Goal: Task Accomplishment & Management: Manage account settings

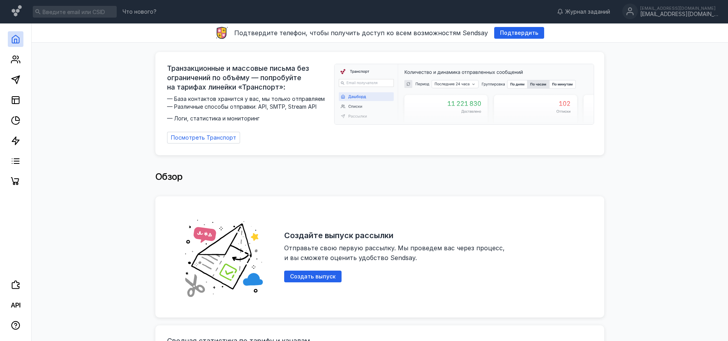
scroll to position [260, 0]
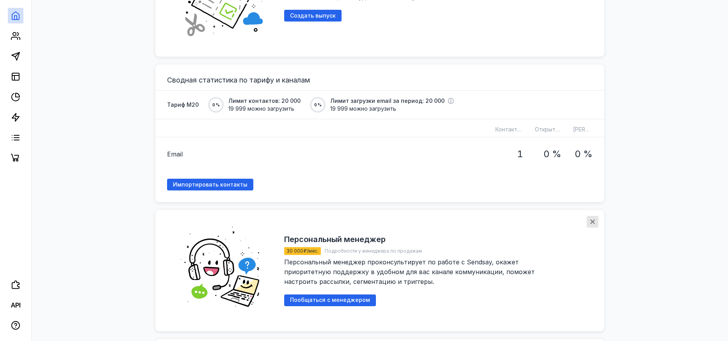
click at [588, 218] on div "button" at bounding box center [593, 222] width 12 height 12
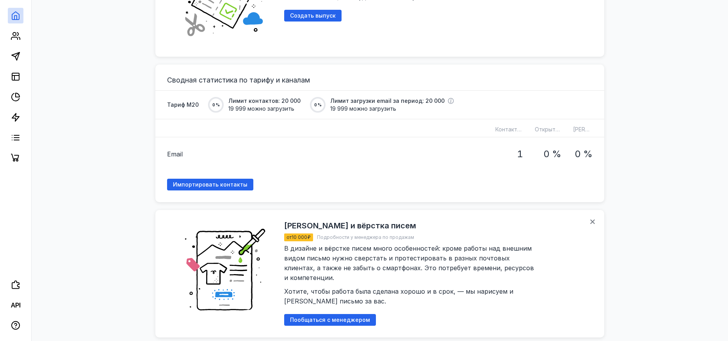
click at [585, 217] on div "Дизайн и вёрстка писем от 10 000 ₽ Подробности у менеджера по продажам В дизайн…" at bounding box center [379, 273] width 449 height 127
click at [591, 218] on icon "button" at bounding box center [593, 221] width 6 height 6
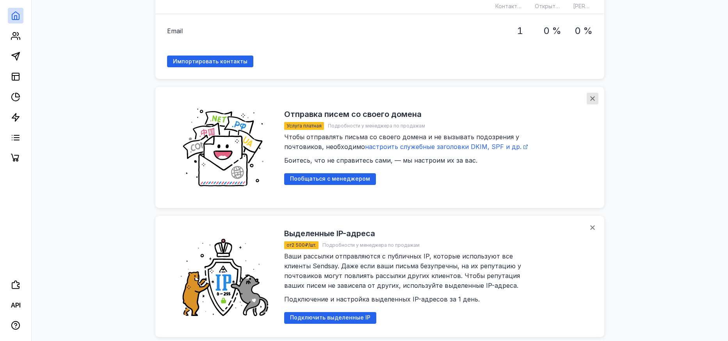
scroll to position [391, 0]
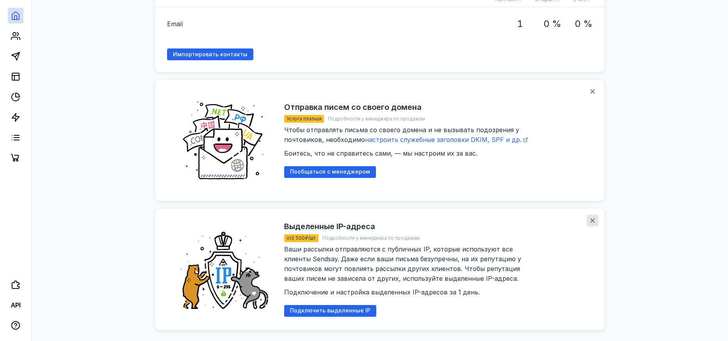
click at [596, 216] on div "button" at bounding box center [593, 220] width 8 height 8
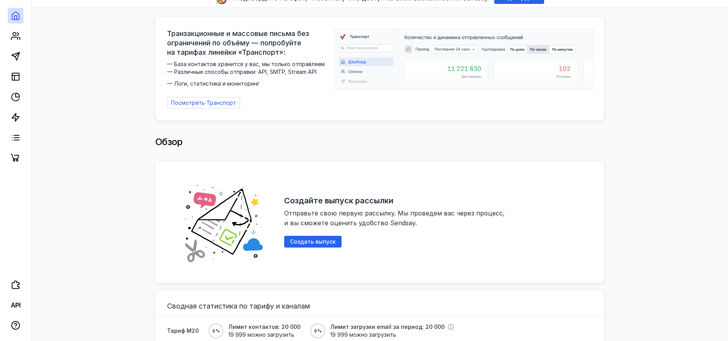
scroll to position [0, 0]
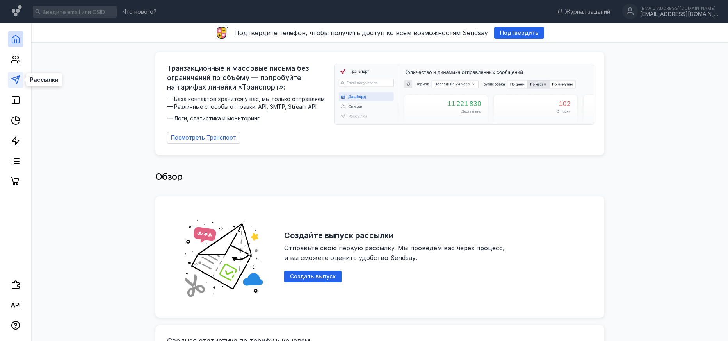
click at [19, 79] on icon at bounding box center [15, 79] width 9 height 9
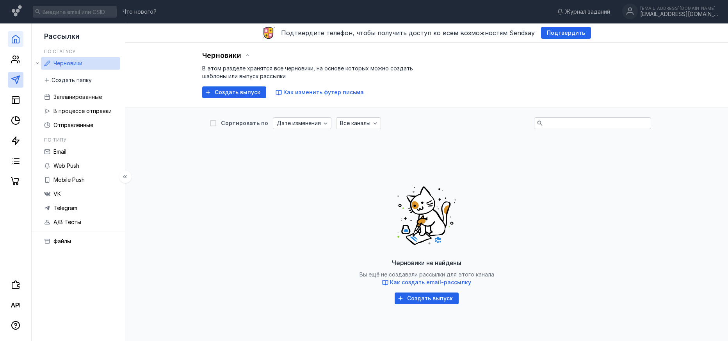
click at [21, 43] on link at bounding box center [16, 39] width 16 height 16
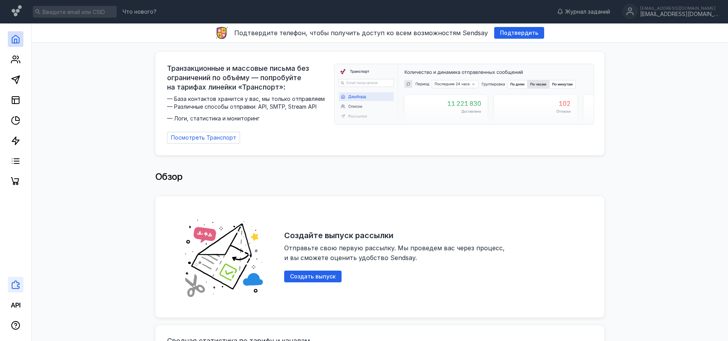
click at [14, 287] on icon at bounding box center [15, 284] width 9 height 9
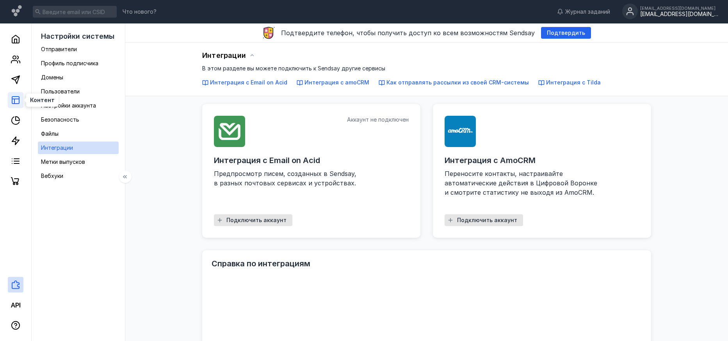
click at [15, 96] on rect at bounding box center [15, 99] width 7 height 7
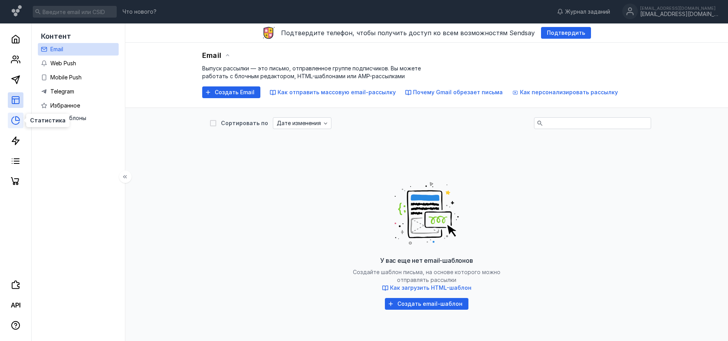
click at [15, 119] on icon at bounding box center [15, 120] width 9 height 9
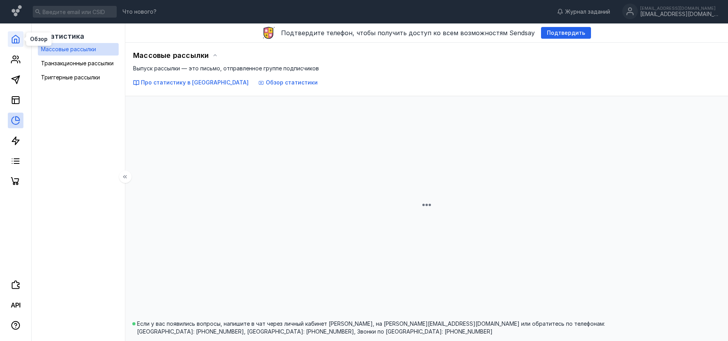
click at [12, 37] on icon at bounding box center [15, 39] width 7 height 8
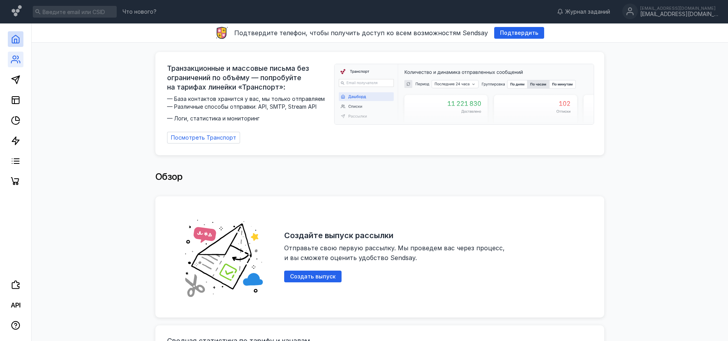
click at [18, 66] on link at bounding box center [16, 60] width 16 height 16
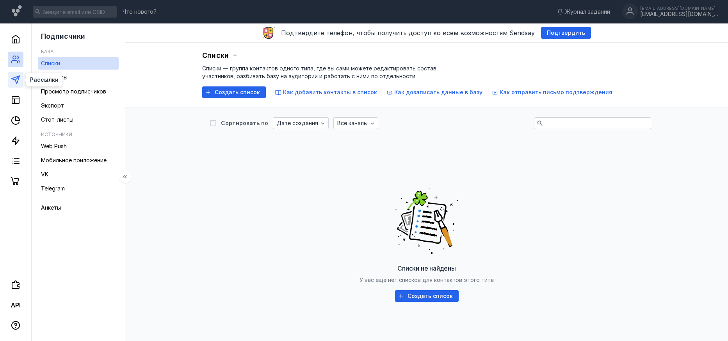
click at [12, 79] on polygon at bounding box center [16, 80] width 8 height 8
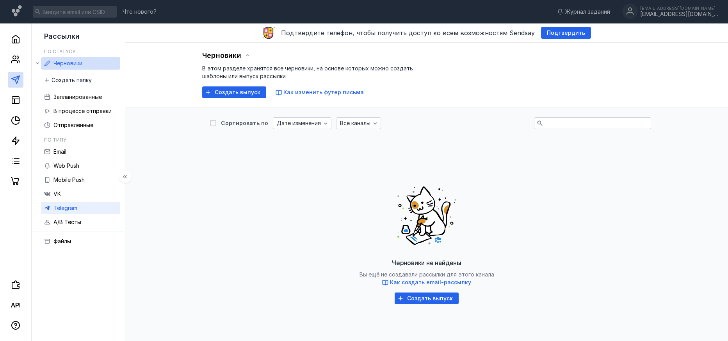
click at [66, 211] on span "Telegram" at bounding box center [66, 207] width 24 height 7
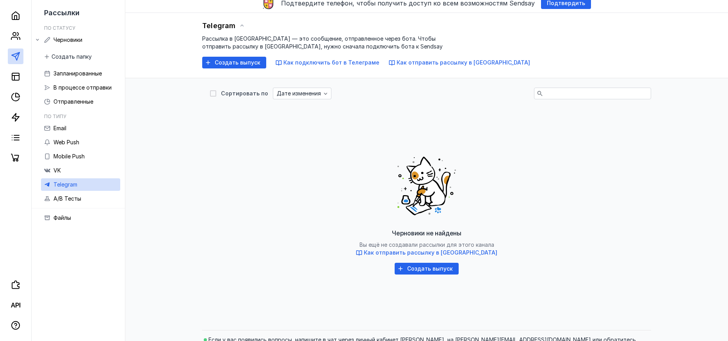
scroll to position [46, 0]
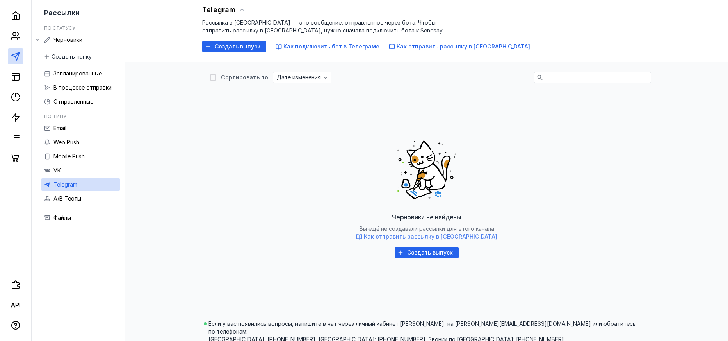
click at [412, 234] on span "Как отправить рассылку в [GEOGRAPHIC_DATA]" at bounding box center [431, 236] width 134 height 7
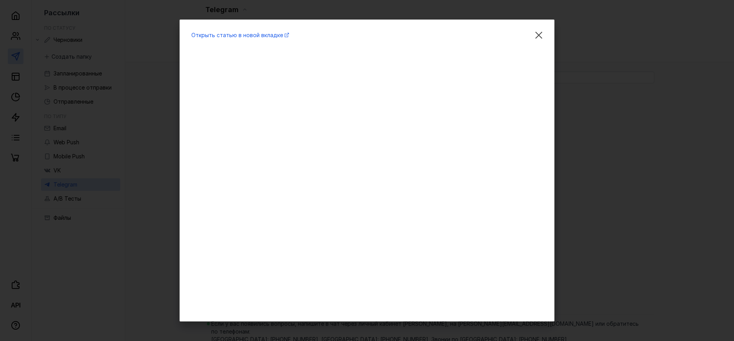
click at [619, 166] on div "Открыть статью в новой вкладке" at bounding box center [367, 170] width 734 height 341
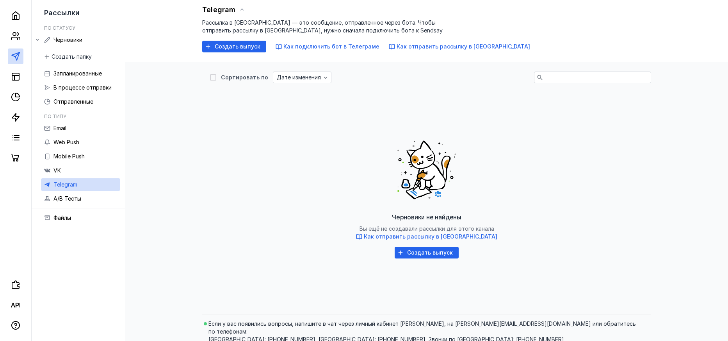
drag, startPoint x: 437, startPoint y: 257, endPoint x: 180, endPoint y: 192, distance: 265.0
click at [152, 201] on div "Сортировать по Дате изменения Черновики не найдены Вы ещё не создавали рассылки…" at bounding box center [426, 186] width 587 height 248
click at [433, 51] on div "Создать выпуск Как подключить бот в Телеграме Как отправить рассылку в [GEOGRAP…" at bounding box center [366, 47] width 328 height 12
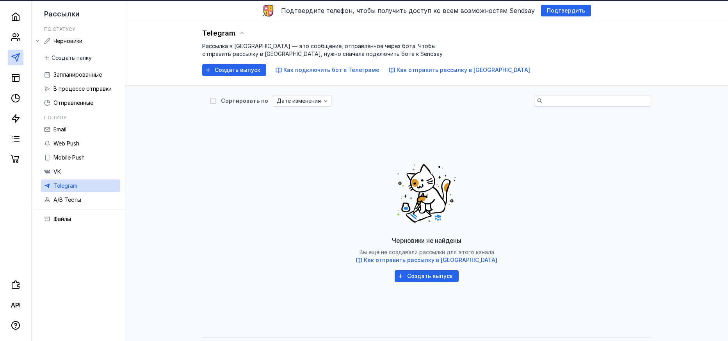
scroll to position [0, 0]
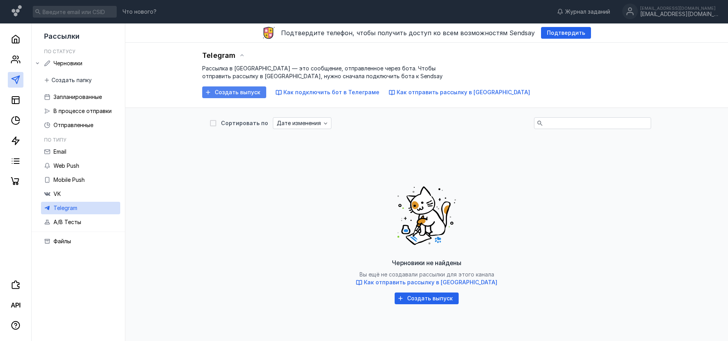
click at [230, 94] on span "Создать выпуск" at bounding box center [238, 92] width 46 height 7
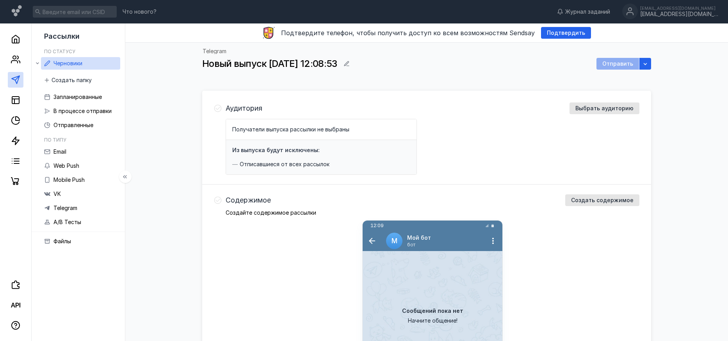
click at [65, 172] on ul "Email Web Push Mobile Push VK Telegram A/B Тесты" at bounding box center [80, 186] width 79 height 83
click at [73, 179] on span "Mobile Push" at bounding box center [69, 179] width 31 height 7
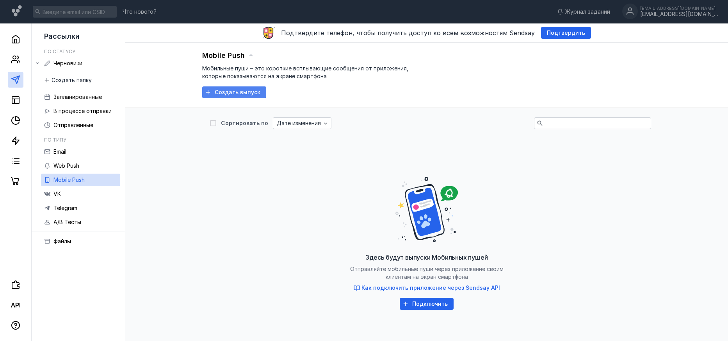
click at [243, 95] on span "Создать выпуск" at bounding box center [238, 92] width 46 height 7
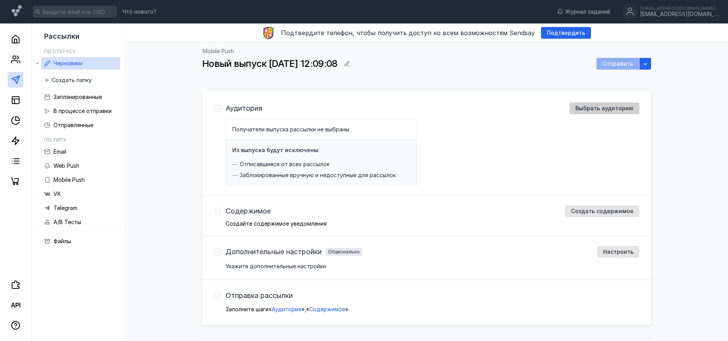
click at [597, 109] on span "Выбрать аудиторию" at bounding box center [605, 108] width 58 height 7
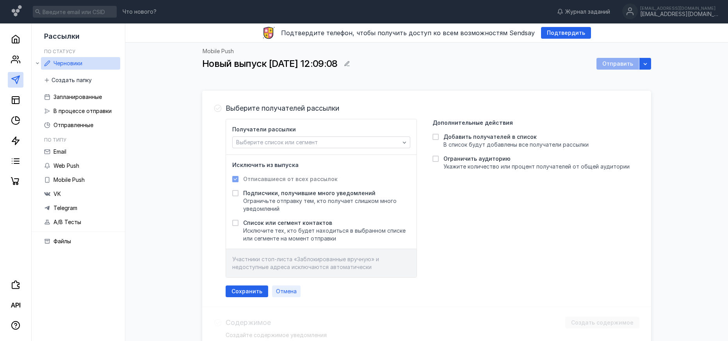
click at [290, 289] on span "Отмена" at bounding box center [286, 291] width 21 height 7
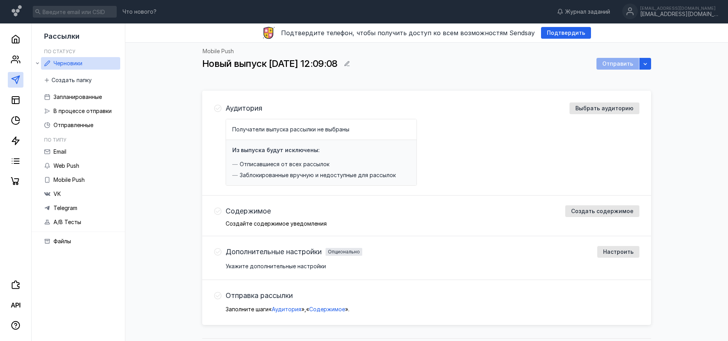
click at [627, 258] on div "Дополнительные настройки Опционально Настроить Укажите дополнительные настройки" at bounding box center [433, 258] width 414 height 24
click at [607, 101] on div "Аудитория Выбрать аудиторию Получатели выпуска рассылки не выбраны Из выпуска б…" at bounding box center [426, 144] width 449 height 103
click at [607, 114] on div "Выбрать аудиторию" at bounding box center [605, 108] width 70 height 12
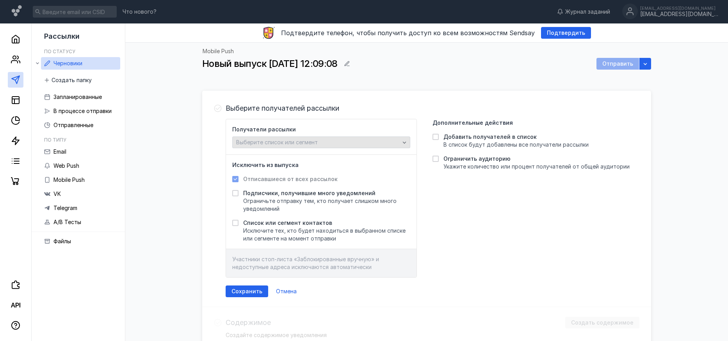
click at [398, 146] on div "Выберите список или сегмент" at bounding box center [321, 142] width 178 height 12
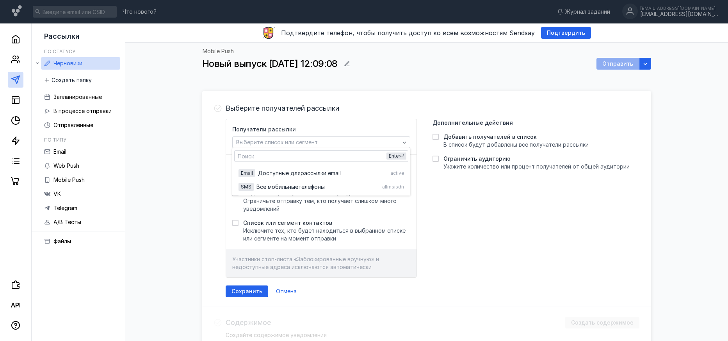
click at [358, 118] on div "Выберите получателей рассылки Получатели рассылки Выберите список или сегмент И…" at bounding box center [433, 199] width 414 height 194
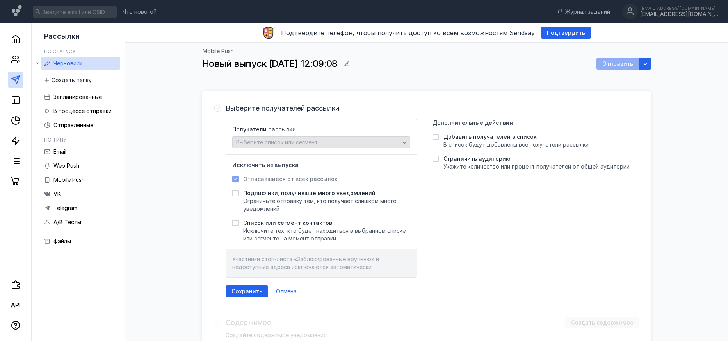
click at [280, 145] on span "Выберите список или сегмент" at bounding box center [277, 142] width 82 height 7
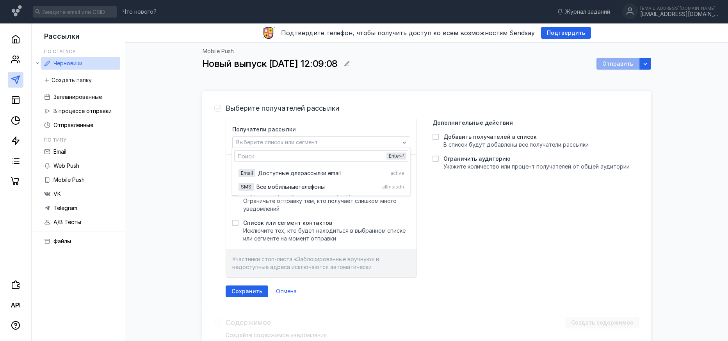
click at [316, 128] on div "Получатели рассылки Выберите список или сегмент" at bounding box center [321, 136] width 178 height 23
click at [281, 291] on span "Отмена" at bounding box center [286, 291] width 21 height 7
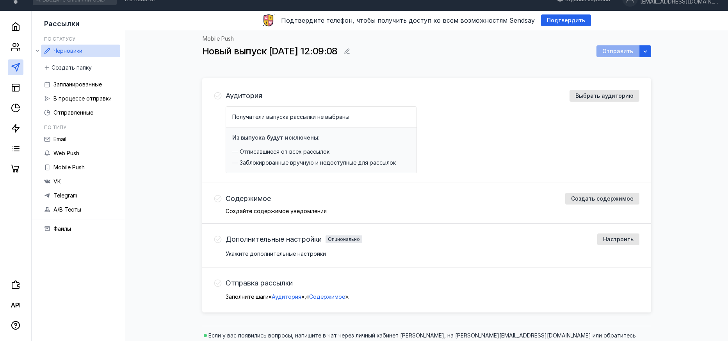
scroll to position [24, 0]
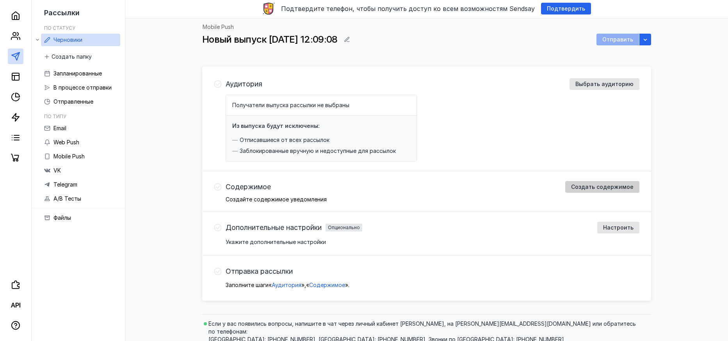
click at [614, 185] on span "Создать содержимое" at bounding box center [602, 187] width 62 height 7
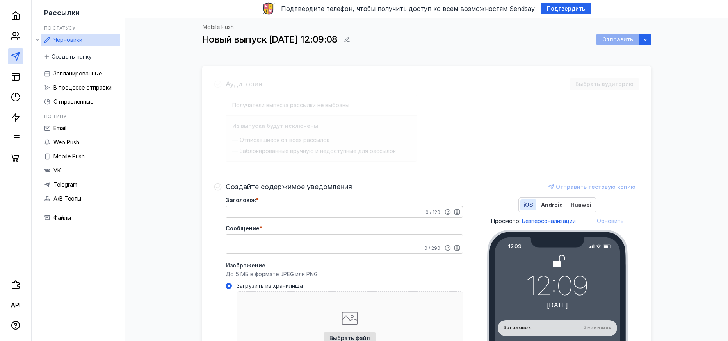
click at [343, 218] on form "Заголовок * 0 / 120 Сообщение * 0 / 290 Изображение До 5 МБ в формате JPEG или …" at bounding box center [344, 322] width 237 height 251
click at [344, 212] on textarea "Заголовок *" at bounding box center [344, 211] width 237 height 11
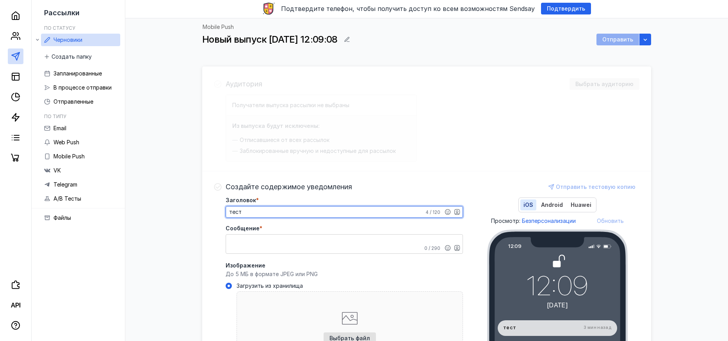
type textarea "тест"
click at [344, 231] on div "Сообщение * 0 / 290" at bounding box center [344, 239] width 237 height 28
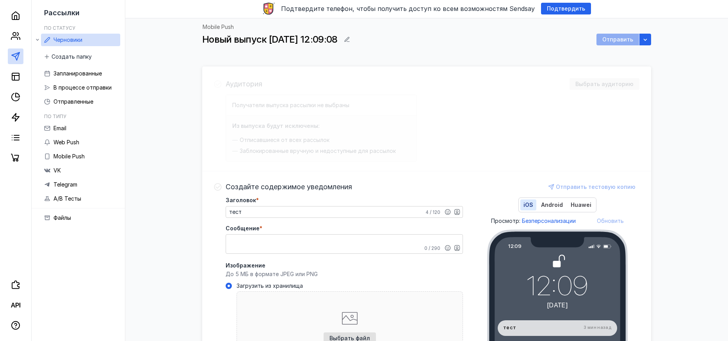
click at [338, 237] on textarea "Сообщение *" at bounding box center [344, 243] width 237 height 19
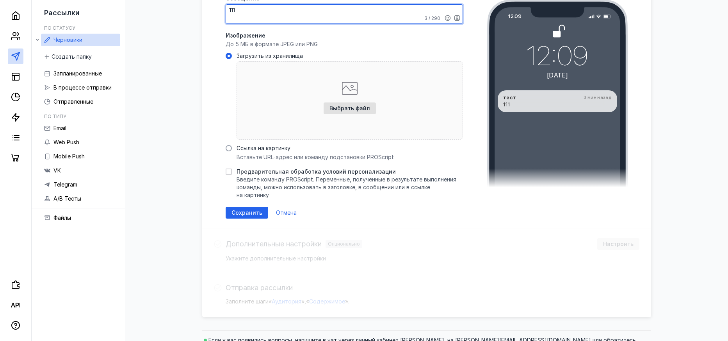
scroll to position [262, 0]
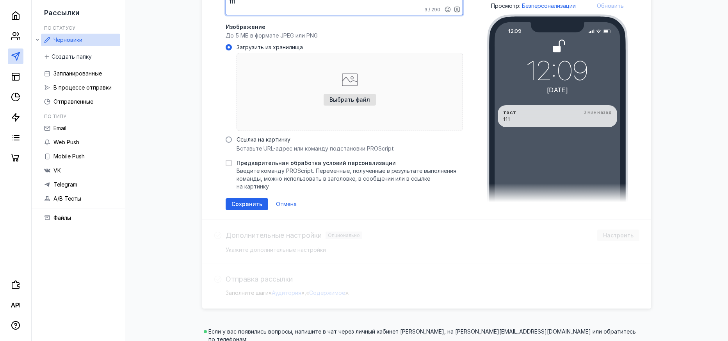
type textarea "111"
click at [247, 202] on div "Создайте содержимое уведомления Отправить тестовую копию Заголовок * тест 4 / 1…" at bounding box center [426, 76] width 449 height 287
click at [249, 201] on span "Сохранить" at bounding box center [247, 204] width 31 height 7
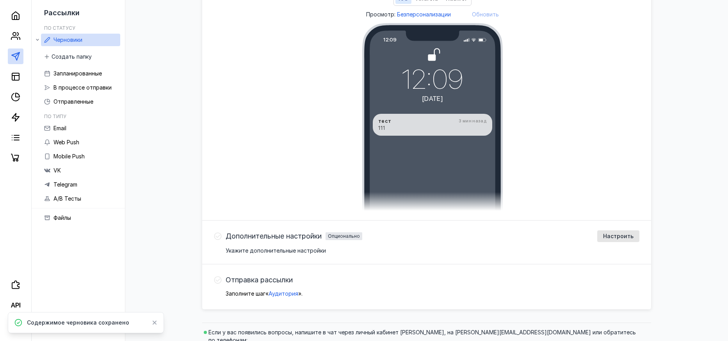
scroll to position [239, 0]
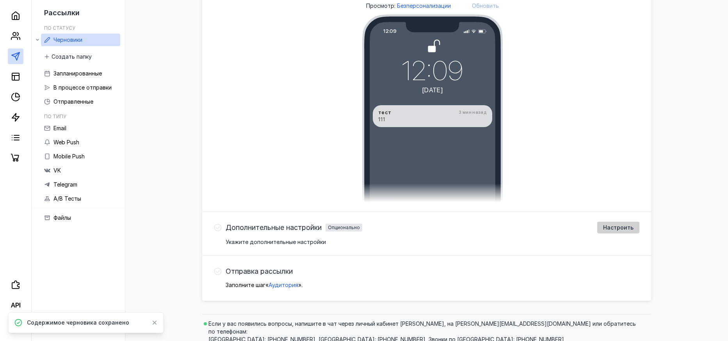
click at [623, 230] on span "Настроить" at bounding box center [618, 227] width 30 height 7
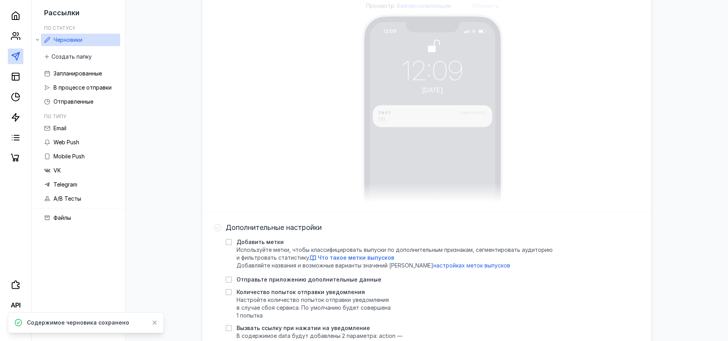
scroll to position [369, 0]
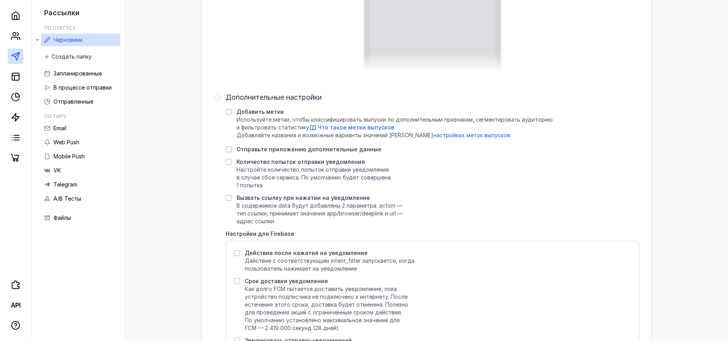
click at [259, 162] on span "Количество попыток отправки уведомления" at bounding box center [301, 162] width 128 height 8
click at [231, 162] on input "Количество попыток отправки уведомления Настройте количество попыток отправки у…" at bounding box center [228, 160] width 5 height 5
checkbox input "true"
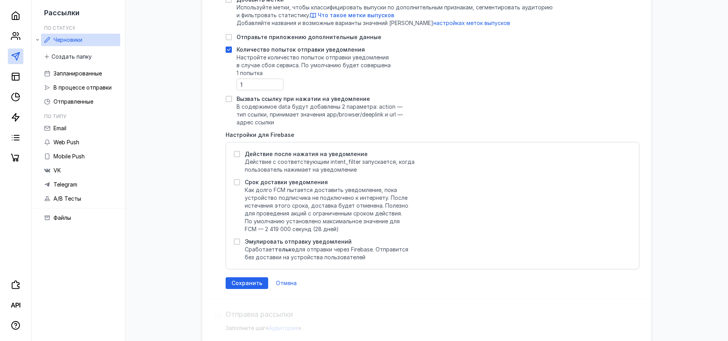
scroll to position [500, 0]
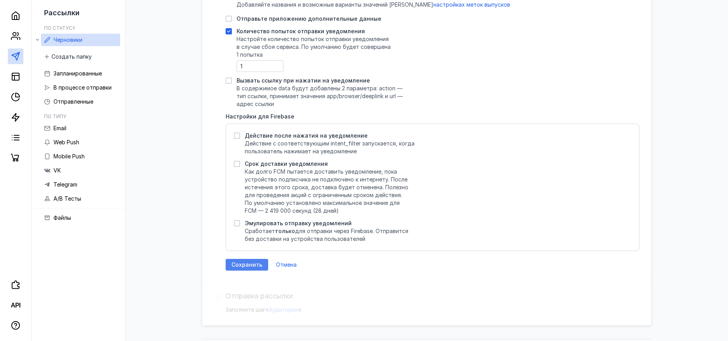
click at [246, 261] on span "Сохранить" at bounding box center [247, 264] width 31 height 7
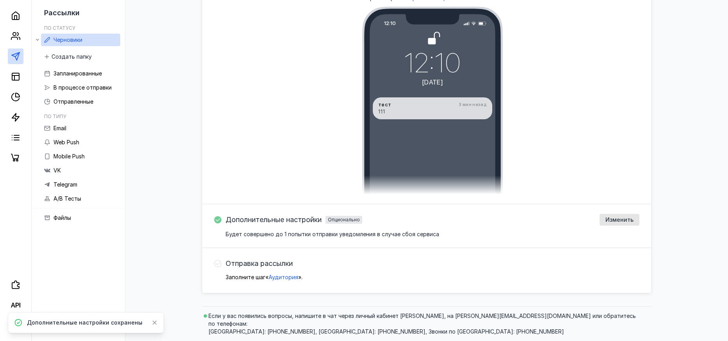
scroll to position [239, 0]
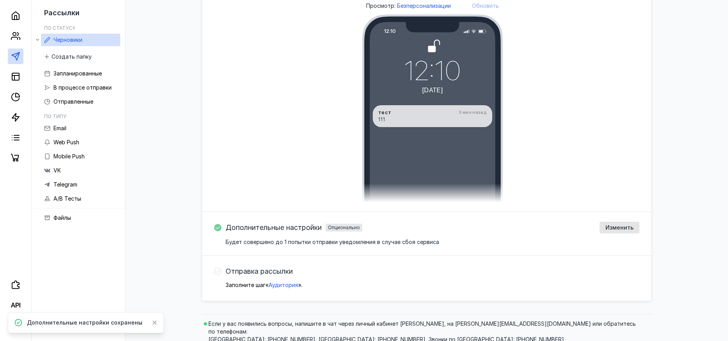
click at [257, 272] on span "Отправка рассылки" at bounding box center [259, 271] width 67 height 8
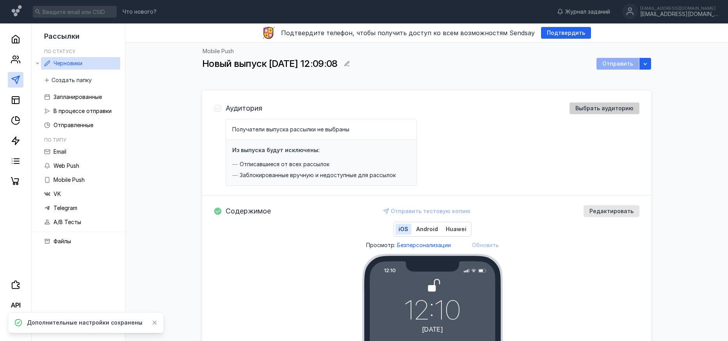
click at [614, 111] on span "Выбрать аудиторию" at bounding box center [605, 108] width 58 height 7
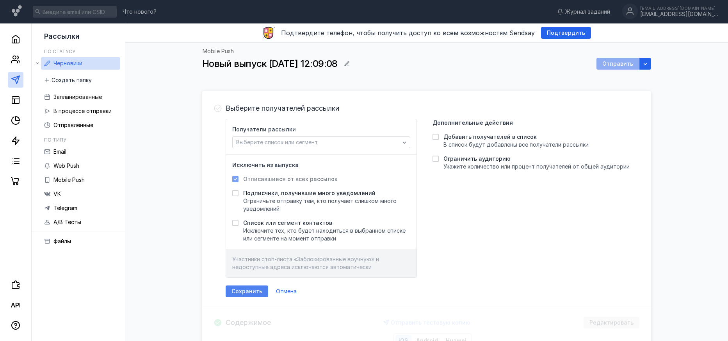
click at [259, 293] on span "Сохранить" at bounding box center [247, 291] width 31 height 7
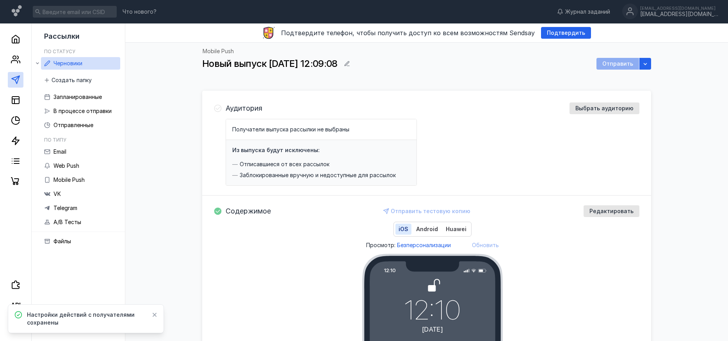
click at [356, 143] on div "Из выпуска будут исключены: Отписавшиеся от всех рассылок Заблокированные вручн…" at bounding box center [321, 162] width 191 height 45
click at [601, 111] on span "Выбрать аудиторию" at bounding box center [605, 108] width 58 height 7
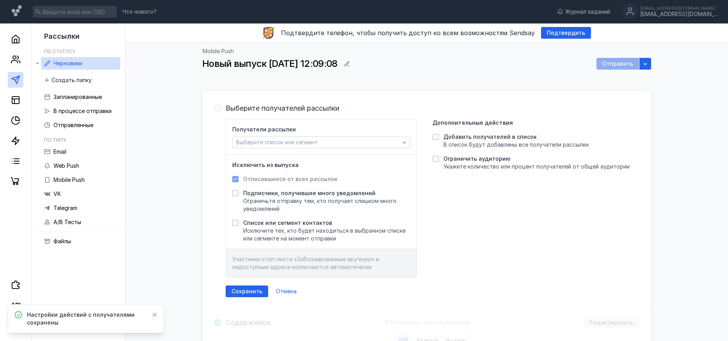
click at [390, 134] on div "Получатели рассылки Выберите список или сегмент" at bounding box center [321, 136] width 178 height 23
click at [383, 142] on div "Выберите список или сегмент" at bounding box center [318, 142] width 168 height 7
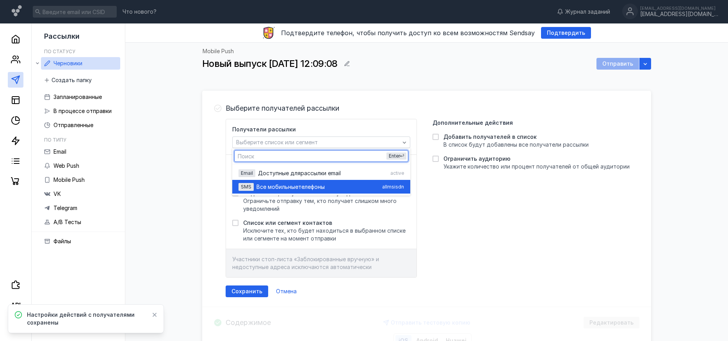
click at [278, 188] on span "Все мобильные" at bounding box center [278, 187] width 42 height 8
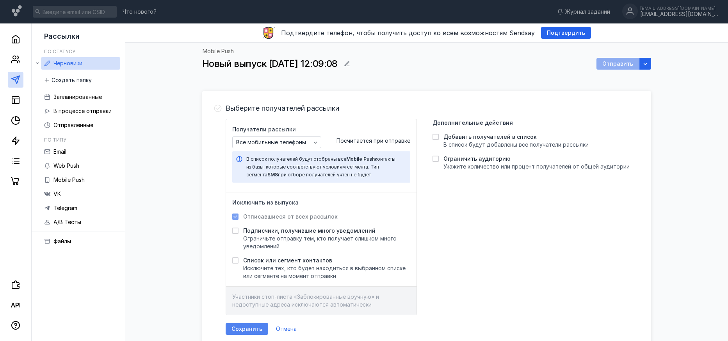
click at [244, 330] on span "Сохранить" at bounding box center [247, 328] width 31 height 7
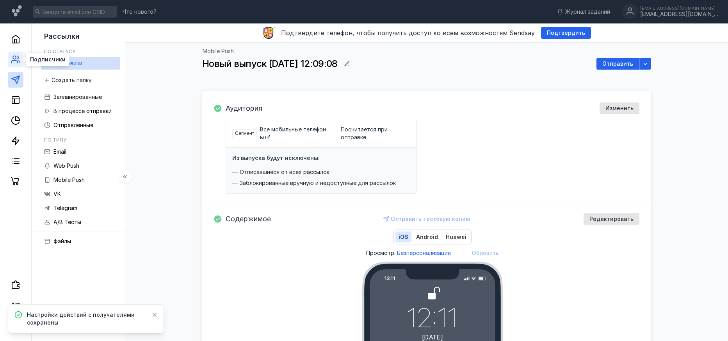
click at [13, 61] on icon at bounding box center [14, 62] width 6 height 2
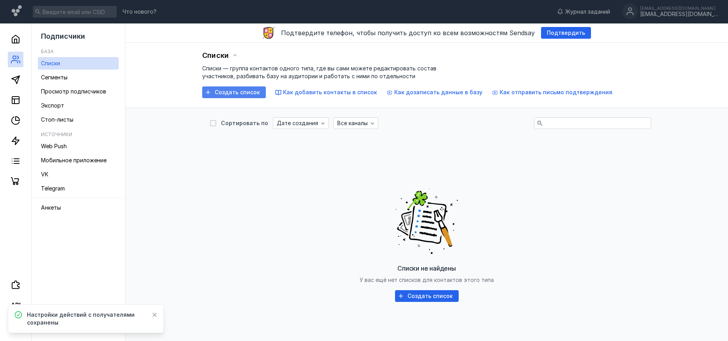
click at [223, 93] on span "Создать список" at bounding box center [237, 92] width 45 height 7
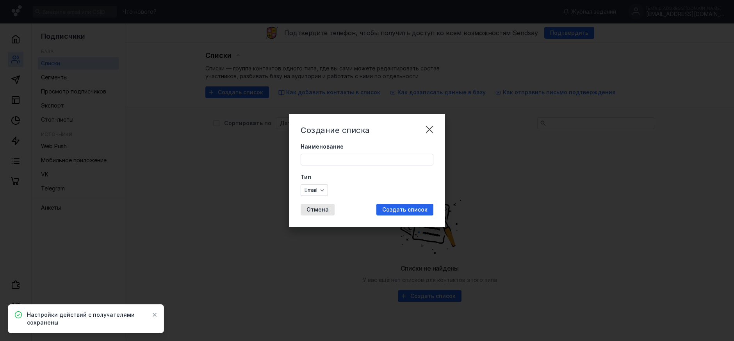
click at [175, 191] on div "Создание списка Наименование Тип Email Отмена Создать список" at bounding box center [367, 170] width 734 height 341
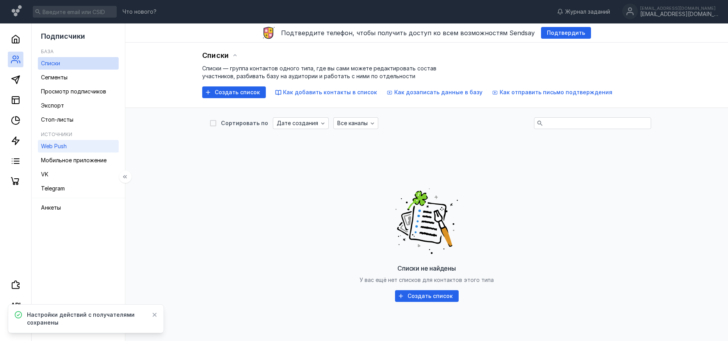
click at [64, 147] on span "Web Push" at bounding box center [54, 146] width 26 height 7
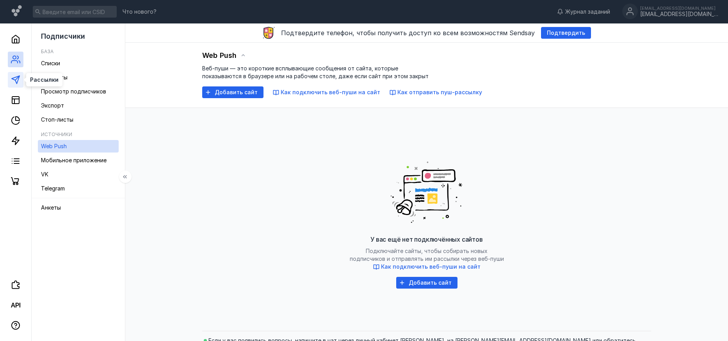
click at [17, 75] on icon at bounding box center [15, 79] width 9 height 9
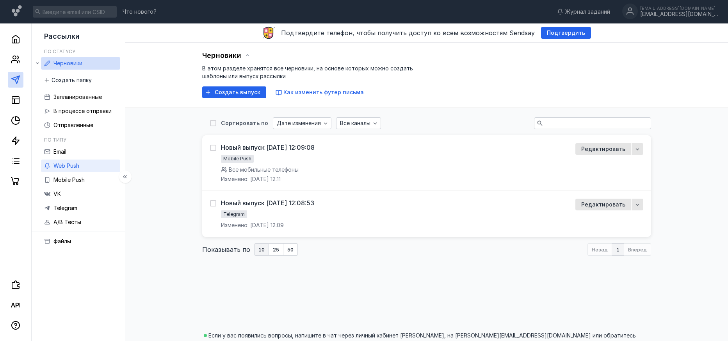
click at [71, 164] on span "Web Push" at bounding box center [67, 165] width 26 height 7
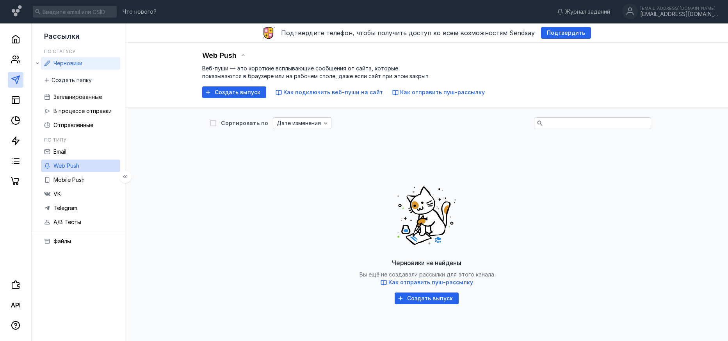
click at [72, 66] on div "Черновики" at bounding box center [68, 63] width 29 height 9
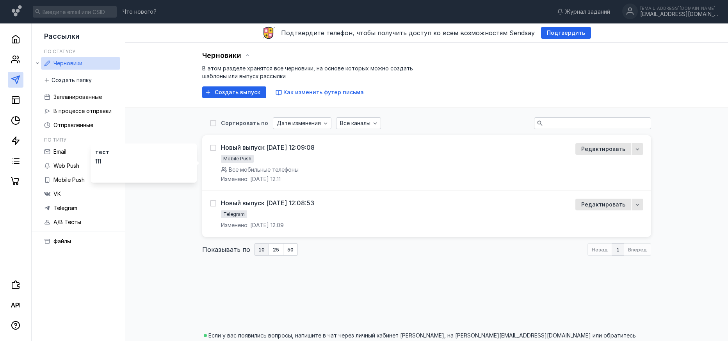
click at [211, 148] on icon at bounding box center [213, 147] width 5 height 5
click at [211, 148] on input "checkbox" at bounding box center [212, 146] width 5 height 5
checkbox input "true"
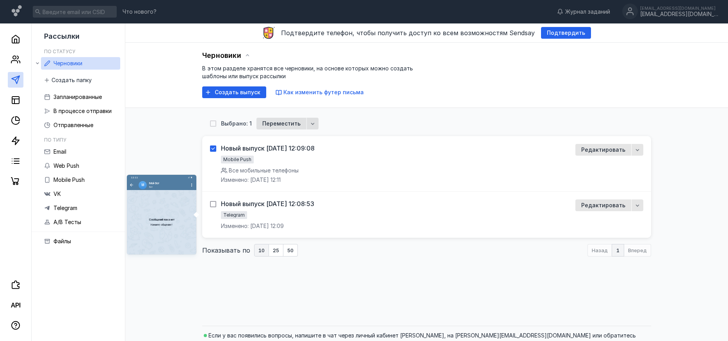
drag, startPoint x: 213, startPoint y: 195, endPoint x: 212, endPoint y: 205, distance: 9.8
click at [213, 196] on div "Новый выпуск [DATE] 12:08:53 Telegram Изменено: [DATE] 12:09 Редактировать" at bounding box center [426, 214] width 449 height 46
click at [212, 207] on label at bounding box center [213, 204] width 6 height 8
click at [212, 205] on input "checkbox" at bounding box center [212, 202] width 5 height 5
checkbox input "true"
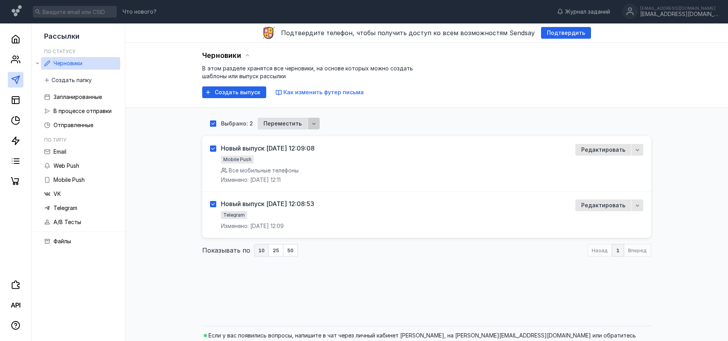
click at [317, 126] on div "button" at bounding box center [314, 124] width 12 height 12
click at [332, 139] on span "ить" at bounding box center [329, 138] width 9 height 8
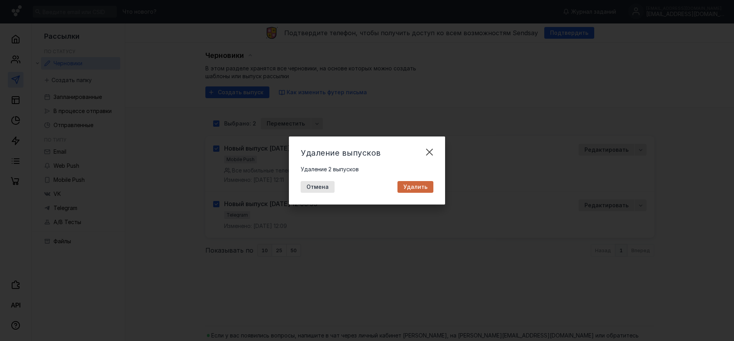
click at [422, 187] on span "Удалить" at bounding box center [415, 187] width 24 height 7
checkbox input "false"
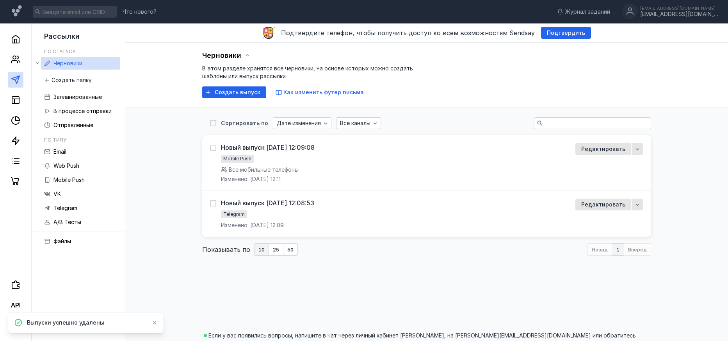
click at [161, 177] on div "Сортировать по Дате изменения Все каналы Новый выпуск [DATE] 12:09:08 Mobile Pu…" at bounding box center [426, 215] width 587 height 214
click at [211, 123] on icon at bounding box center [213, 122] width 5 height 5
click at [211, 123] on input "checkbox" at bounding box center [212, 121] width 5 height 5
checkbox input "true"
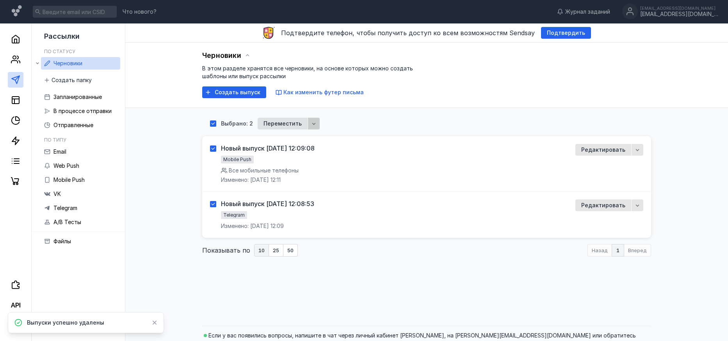
click at [313, 127] on div "button" at bounding box center [314, 124] width 8 height 8
click at [325, 141] on span "ить" at bounding box center [329, 138] width 9 height 8
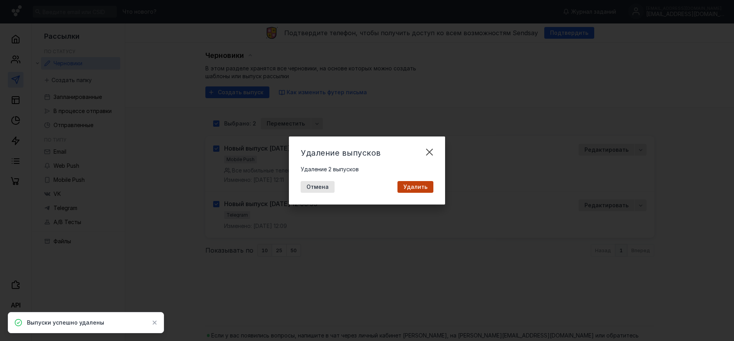
drag, startPoint x: 413, startPoint y: 187, endPoint x: 380, endPoint y: 187, distance: 33.6
click at [414, 187] on span "Удалить" at bounding box center [415, 187] width 24 height 7
checkbox input "false"
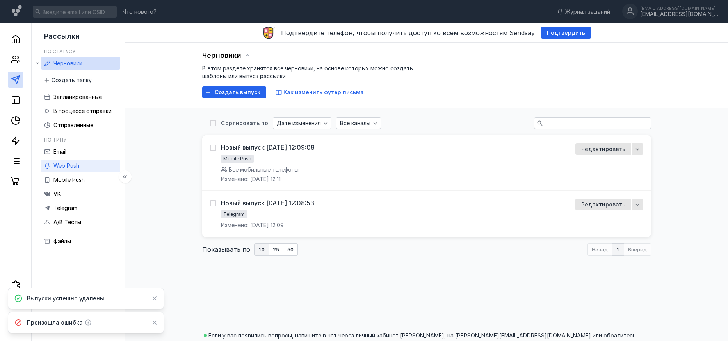
click at [80, 164] on link "Web Push" at bounding box center [80, 165] width 79 height 12
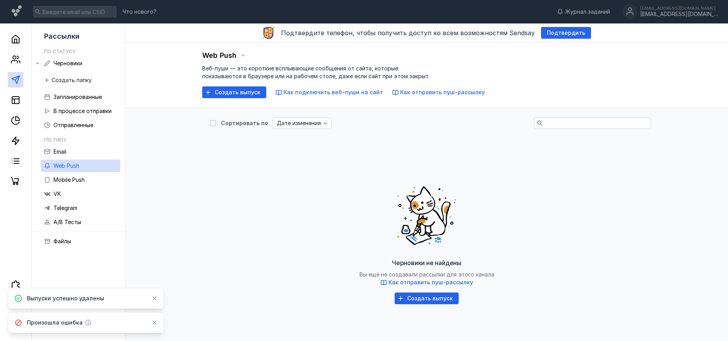
click at [243, 88] on div "Создать выпуск" at bounding box center [234, 92] width 64 height 12
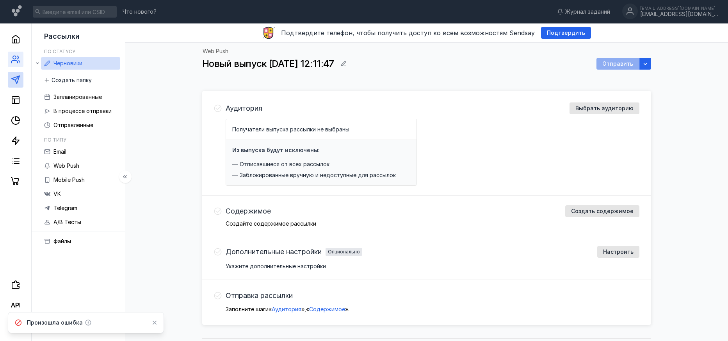
click at [15, 65] on link at bounding box center [16, 60] width 16 height 16
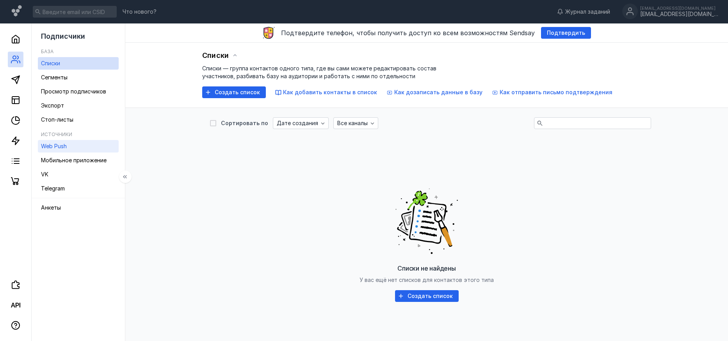
click at [61, 150] on div "Web Push" at bounding box center [54, 145] width 26 height 9
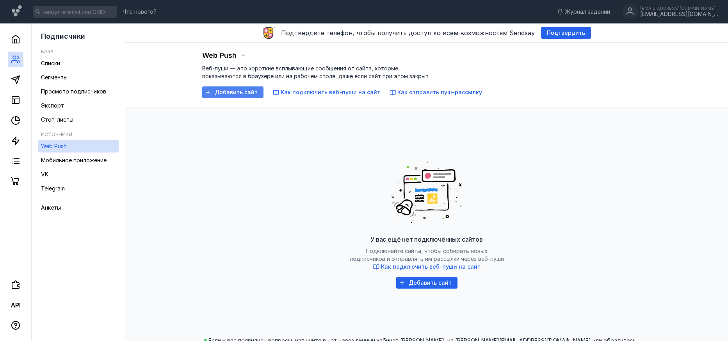
click at [249, 95] on span "Добавить сайт" at bounding box center [236, 92] width 43 height 7
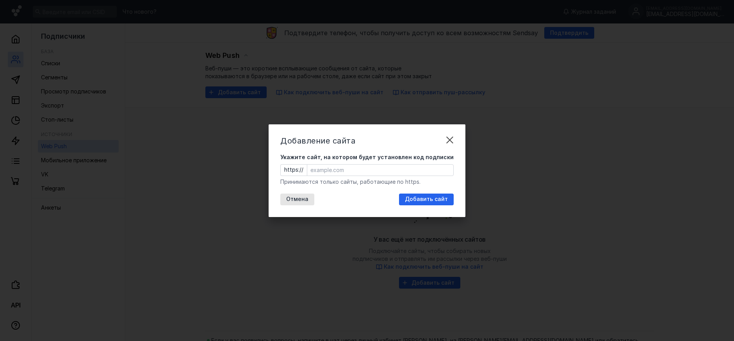
click at [348, 171] on input "Укажите сайт, на котором будет установлен код подписки" at bounding box center [380, 169] width 146 height 11
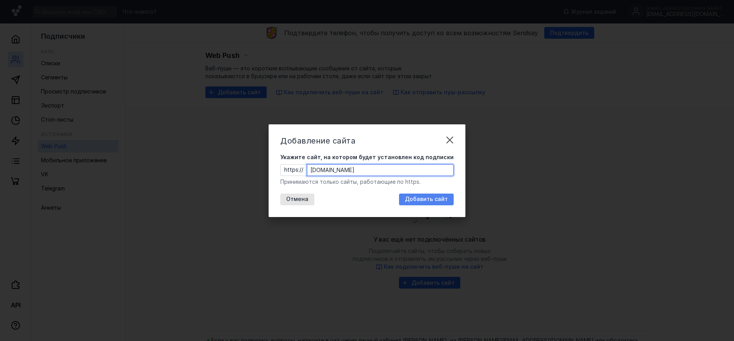
type input "[DOMAIN_NAME]"
click at [419, 198] on span "Добавить сайт" at bounding box center [426, 199] width 43 height 7
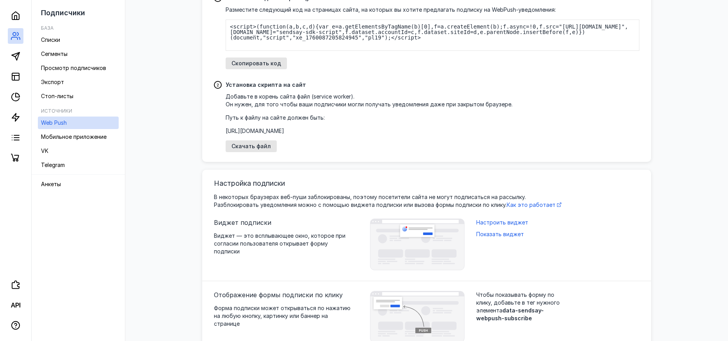
scroll to position [105, 0]
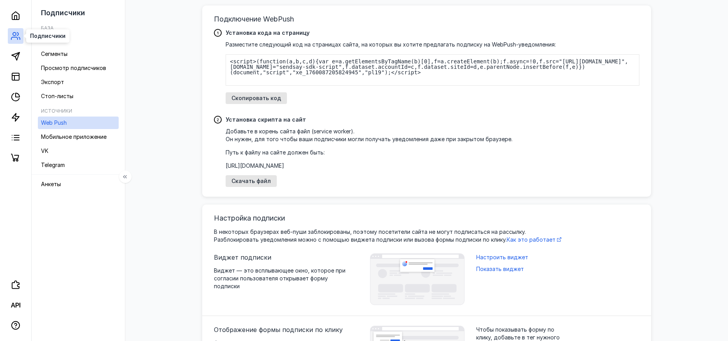
click at [16, 38] on icon at bounding box center [15, 35] width 9 height 9
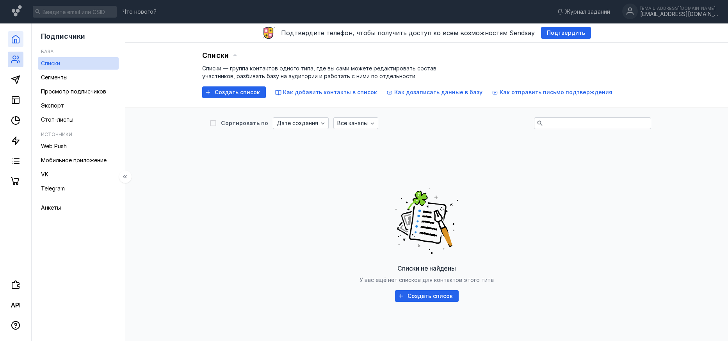
click at [19, 44] on link at bounding box center [16, 39] width 16 height 16
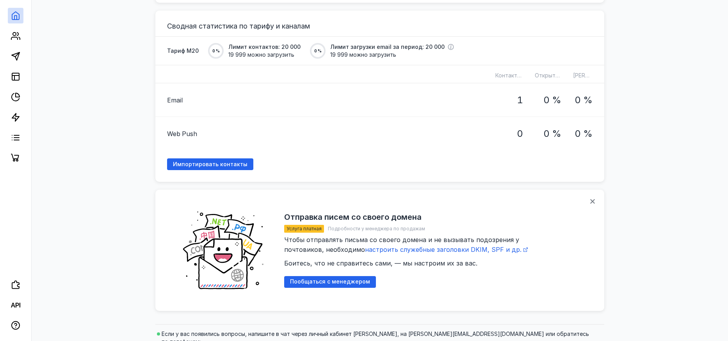
scroll to position [321, 0]
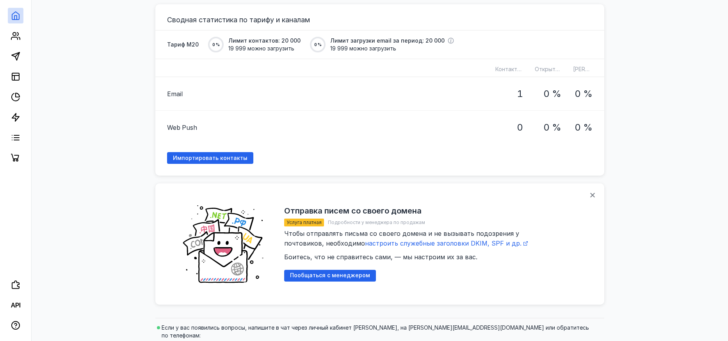
click at [221, 87] on div "Email" at bounding box center [325, 93] width 328 height 33
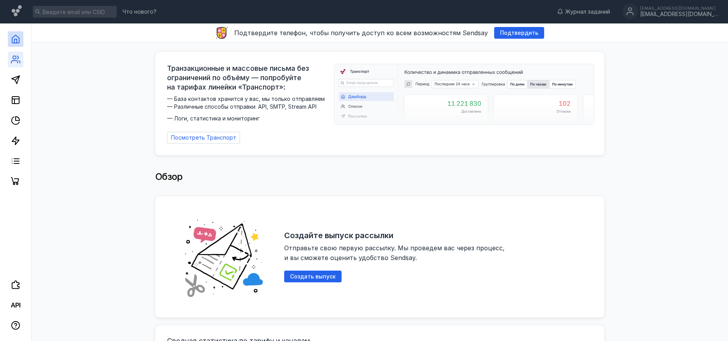
click at [14, 61] on icon at bounding box center [14, 62] width 6 height 2
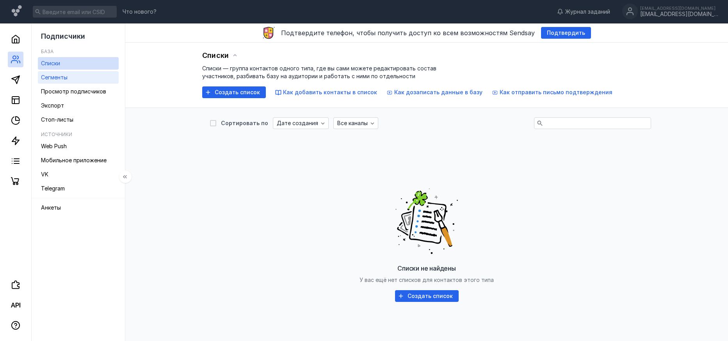
click at [58, 79] on span "Сегменты" at bounding box center [54, 77] width 27 height 7
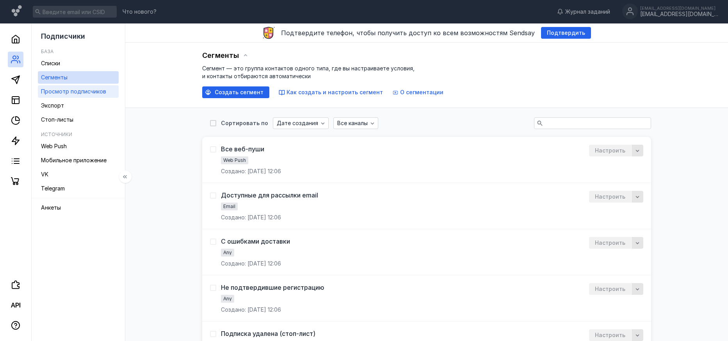
click at [60, 88] on span "Просмотр подписчиков" at bounding box center [73, 91] width 65 height 7
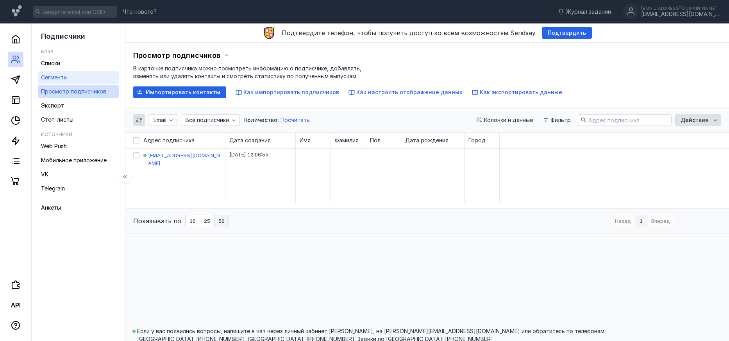
click at [67, 72] on link "Сегменты" at bounding box center [78, 77] width 81 height 12
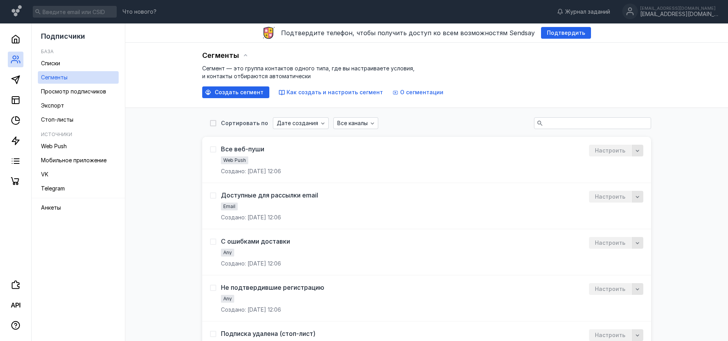
click at [212, 126] on label at bounding box center [213, 123] width 6 height 8
click at [212, 124] on input "checkbox" at bounding box center [212, 121] width 5 height 5
checkbox input "false"
click at [18, 74] on link at bounding box center [16, 80] width 16 height 16
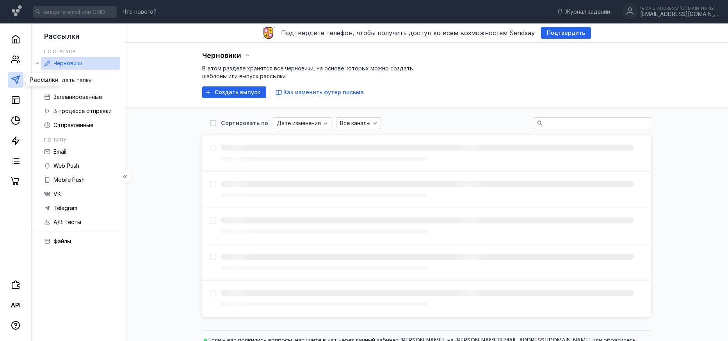
click at [15, 79] on icon at bounding box center [15, 79] width 9 height 9
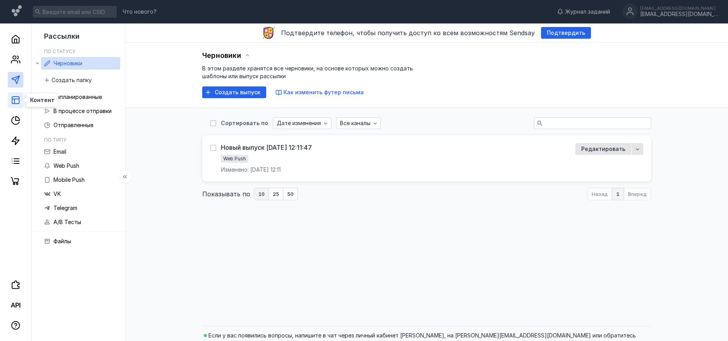
click at [15, 95] on icon at bounding box center [15, 99] width 9 height 9
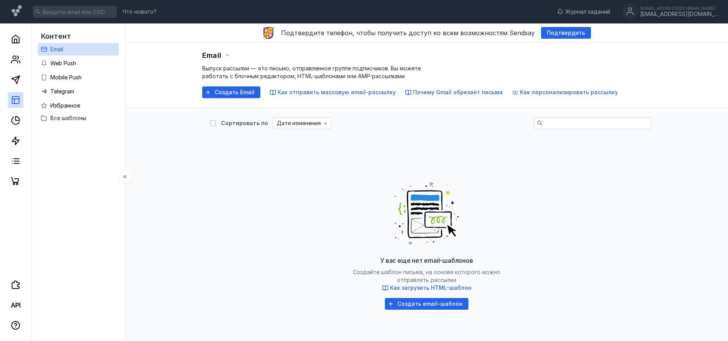
click at [68, 52] on link "Email" at bounding box center [78, 49] width 81 height 12
click at [64, 63] on span "Web Push" at bounding box center [63, 63] width 26 height 7
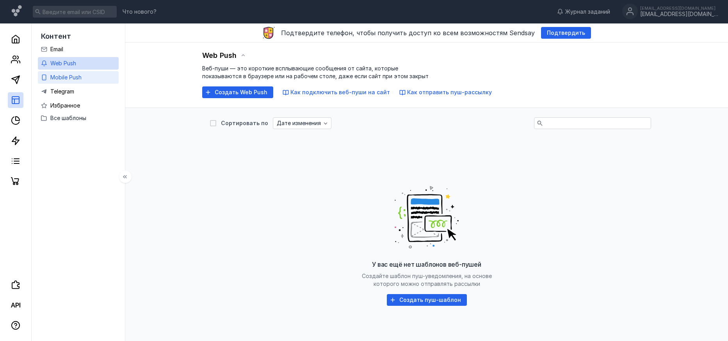
click at [78, 80] on span "Mobile Push" at bounding box center [65, 77] width 31 height 7
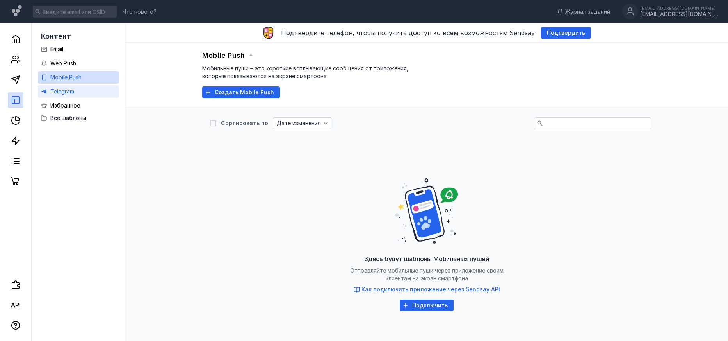
click at [83, 94] on link "Telegram" at bounding box center [78, 91] width 81 height 12
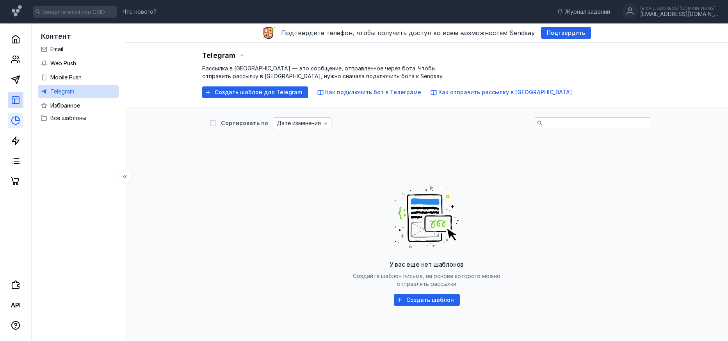
click at [9, 125] on link at bounding box center [16, 120] width 16 height 16
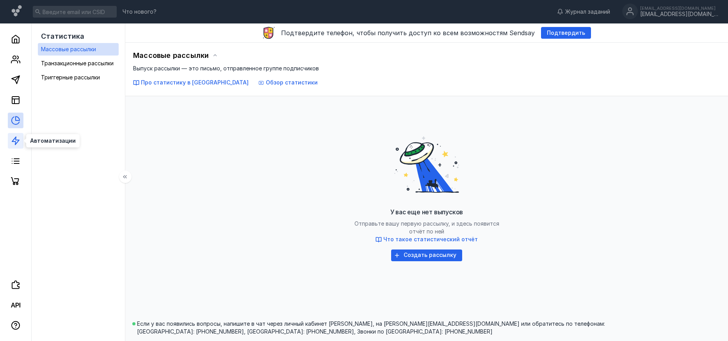
click at [13, 138] on icon at bounding box center [15, 140] width 9 height 9
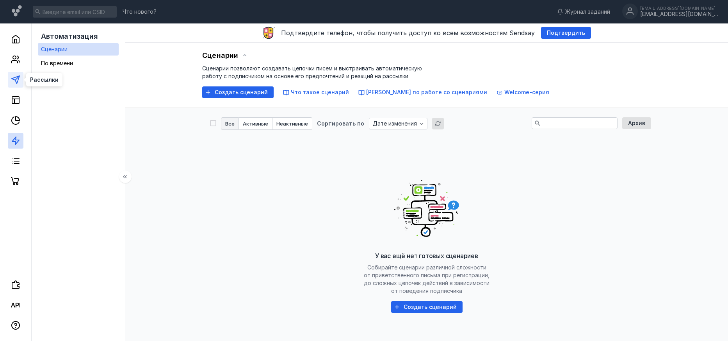
click at [18, 79] on icon at bounding box center [15, 79] width 9 height 9
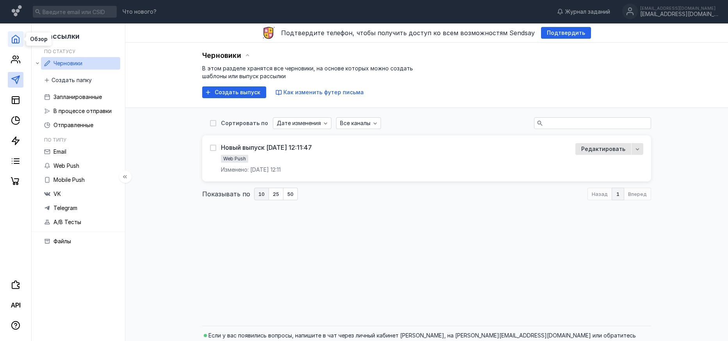
click at [18, 40] on icon at bounding box center [15, 38] width 9 height 9
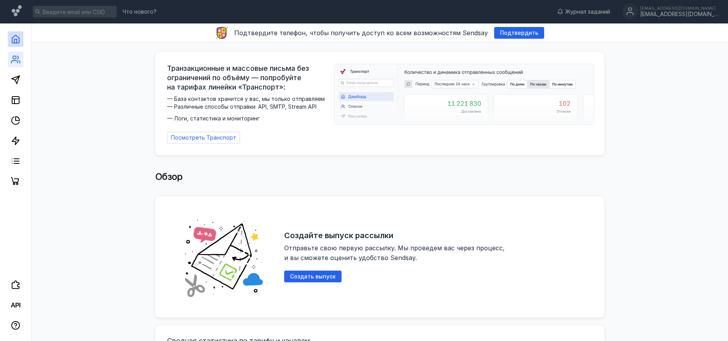
click at [21, 63] on link at bounding box center [16, 60] width 16 height 16
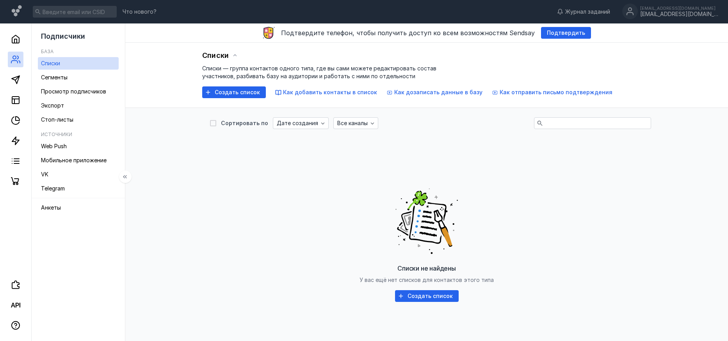
click at [82, 195] on li "Источники Web Push Мобильное приложение VK Telegram" at bounding box center [78, 163] width 81 height 75
click at [82, 194] on link "Telegram" at bounding box center [78, 188] width 81 height 12
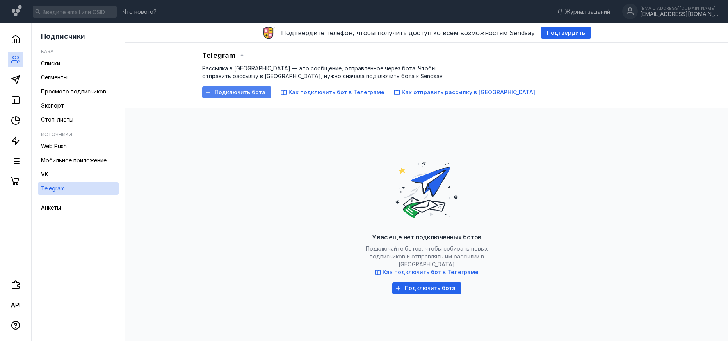
click at [236, 90] on span "Подключить бота" at bounding box center [240, 92] width 51 height 7
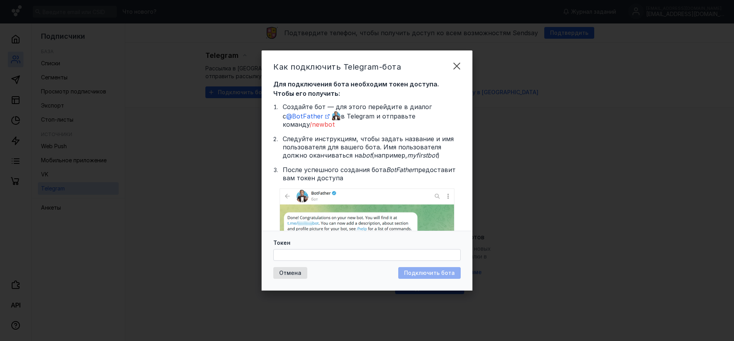
click at [207, 167] on div "Как подключить Telegram-бота Для подключения бота необходим токен доступа. Чтоб…" at bounding box center [367, 170] width 734 height 341
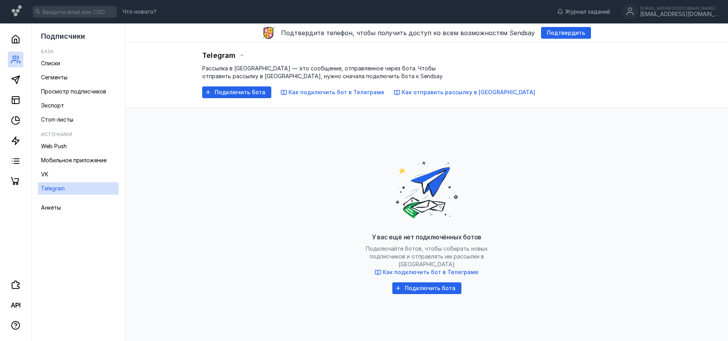
drag, startPoint x: 325, startPoint y: 95, endPoint x: 312, endPoint y: 160, distance: 66.7
click at [312, 160] on div "Telegram Рассылка в [GEOGRAPHIC_DATA] — это сообщение, отправленное через бота.…" at bounding box center [426, 190] width 587 height 295
click at [16, 81] on icon at bounding box center [15, 79] width 9 height 9
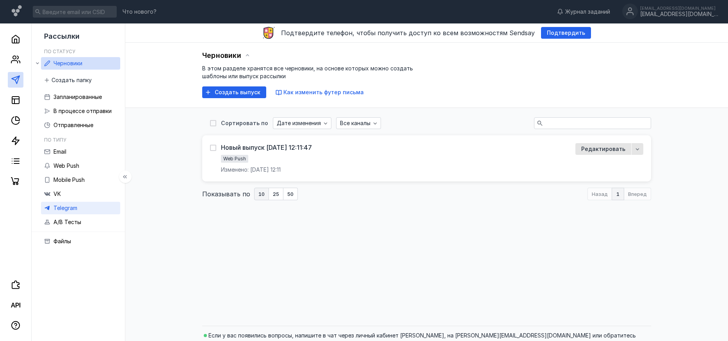
click at [73, 207] on span "Telegram" at bounding box center [66, 207] width 24 height 7
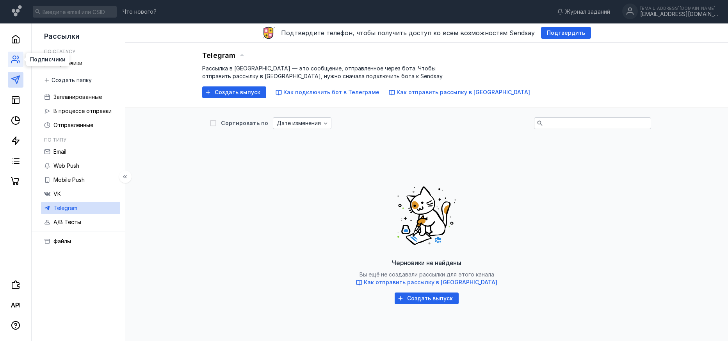
click at [16, 62] on icon at bounding box center [15, 59] width 9 height 9
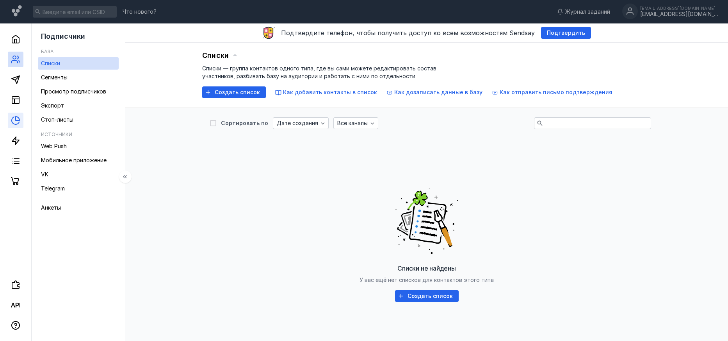
click at [20, 122] on link at bounding box center [16, 120] width 16 height 16
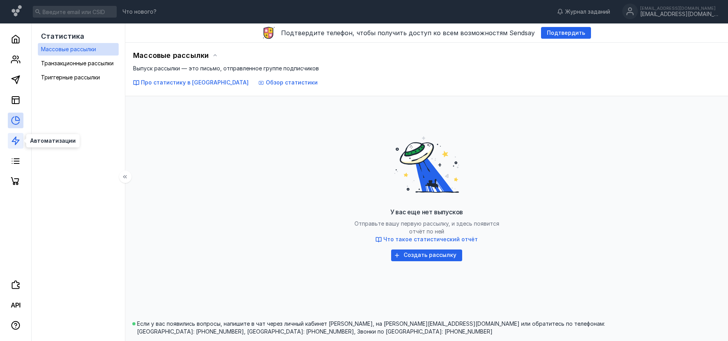
click at [16, 145] on icon at bounding box center [15, 140] width 9 height 9
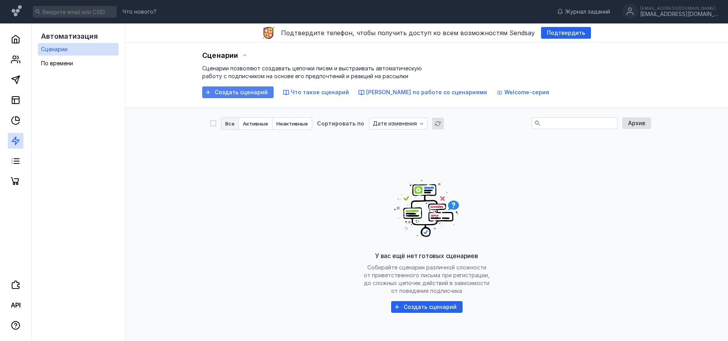
click at [246, 94] on span "Создать сценарий" at bounding box center [241, 92] width 53 height 7
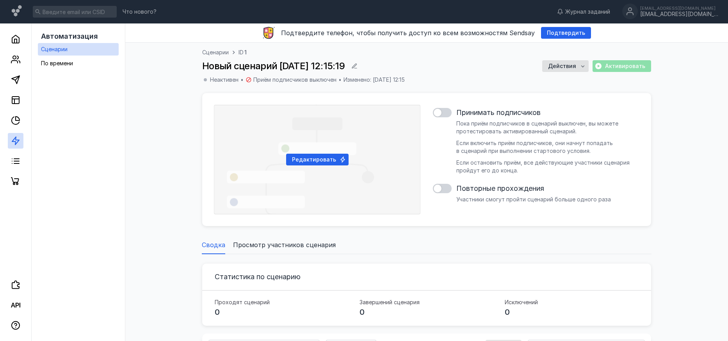
click at [218, 52] on span "Сценарии" at bounding box center [215, 52] width 27 height 8
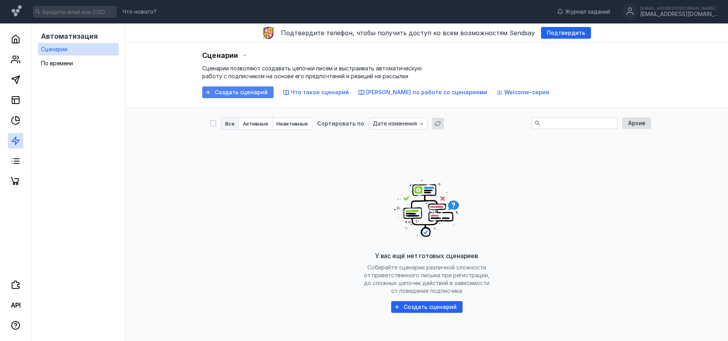
click at [234, 96] on div "Создать сценарий" at bounding box center [237, 92] width 71 height 12
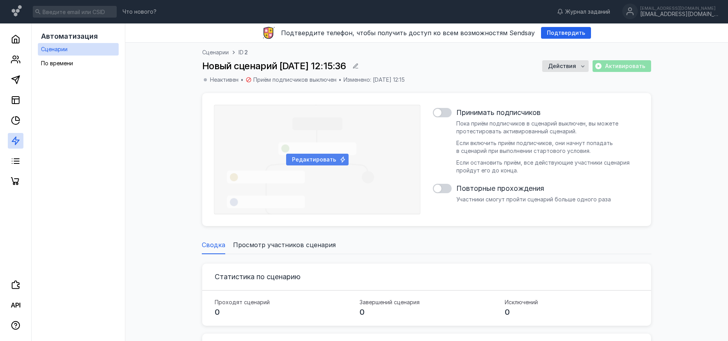
click at [306, 153] on div "Редактировать" at bounding box center [317, 159] width 207 height 109
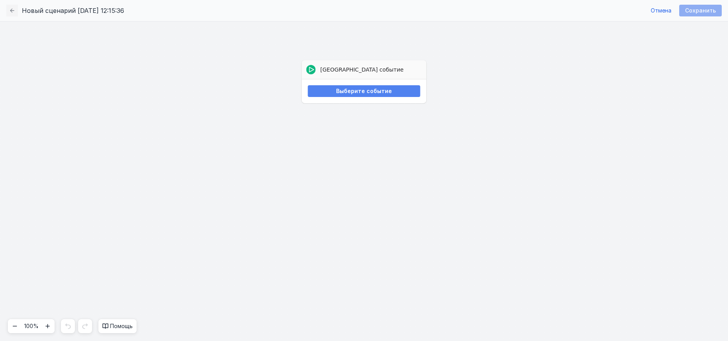
click at [379, 94] on span "Выберите событие" at bounding box center [364, 91] width 56 height 7
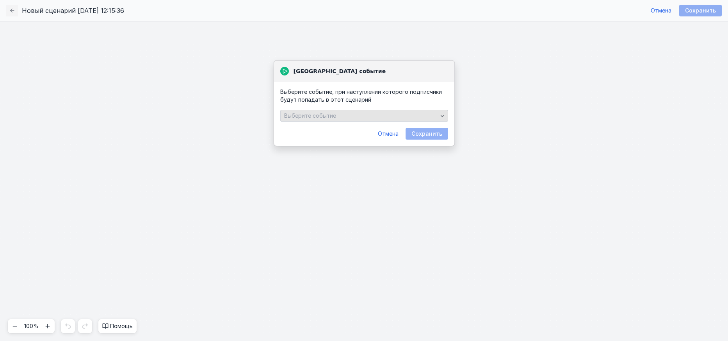
click at [366, 120] on div "Выберите событие" at bounding box center [364, 116] width 168 height 12
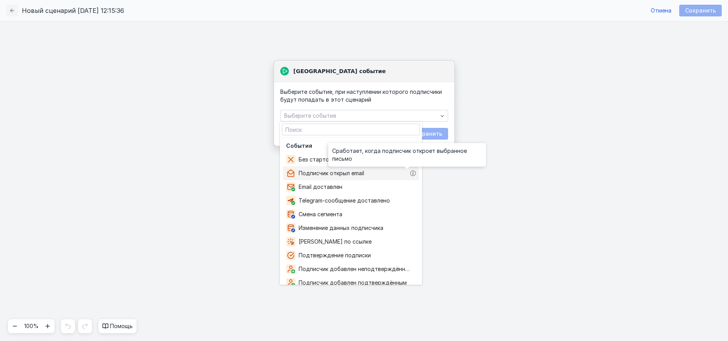
drag, startPoint x: 407, startPoint y: 172, endPoint x: 450, endPoint y: 186, distance: 45.9
click at [451, 186] on body "Помощь Ваше сообщение Отправить сообщение Что нового? Журнал заданий [EMAIL_ADD…" at bounding box center [364, 170] width 728 height 341
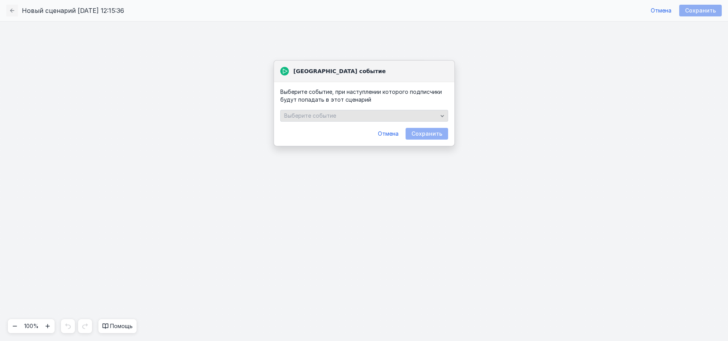
click at [346, 118] on div "Выберите событие" at bounding box center [360, 115] width 157 height 7
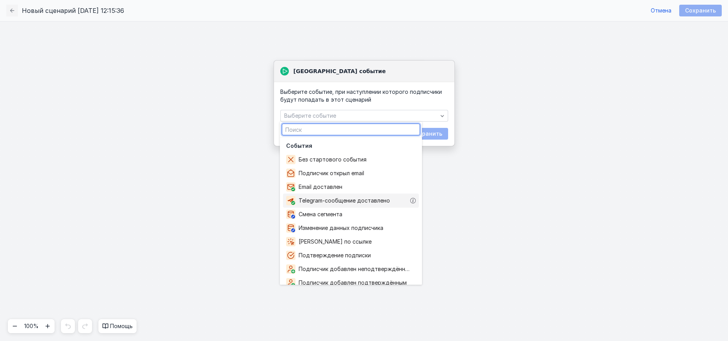
click at [382, 200] on span "Telegram-сообщение доставлено" at bounding box center [346, 200] width 95 height 8
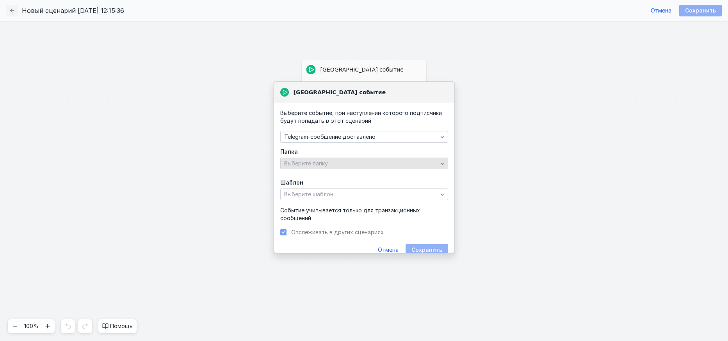
click at [337, 165] on div "Выберите папку" at bounding box center [360, 163] width 157 height 7
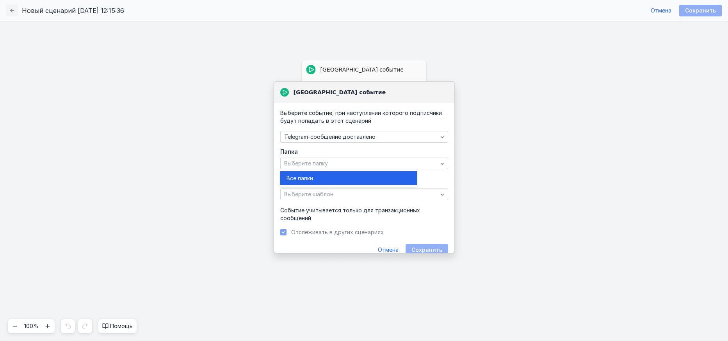
click at [347, 157] on div "Папка Выберите папку" at bounding box center [364, 160] width 168 height 23
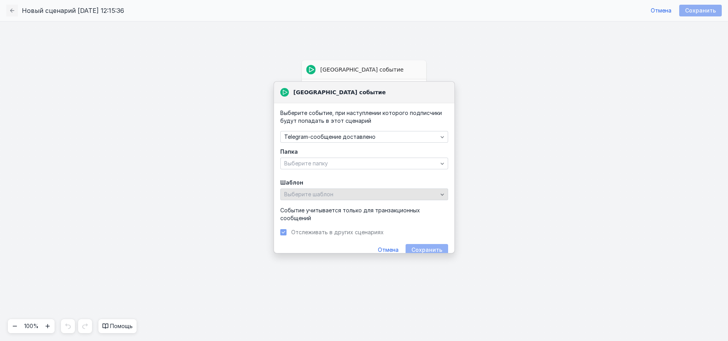
click at [348, 194] on div "Выберите шаблон" at bounding box center [360, 194] width 157 height 7
click at [367, 179] on label "Шаблон" at bounding box center [364, 182] width 168 height 8
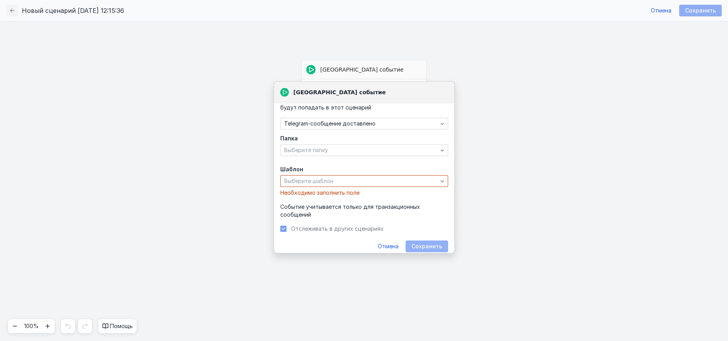
scroll to position [19, 0]
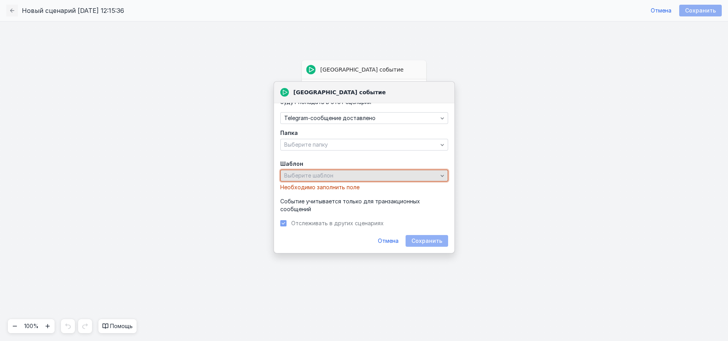
click at [439, 176] on icon "button" at bounding box center [442, 175] width 6 height 6
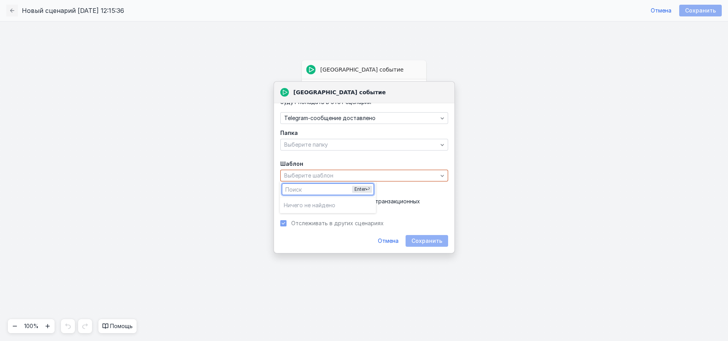
click at [390, 162] on label "Шаблон" at bounding box center [364, 164] width 168 height 8
click at [388, 239] on span "Отмена" at bounding box center [388, 240] width 21 height 7
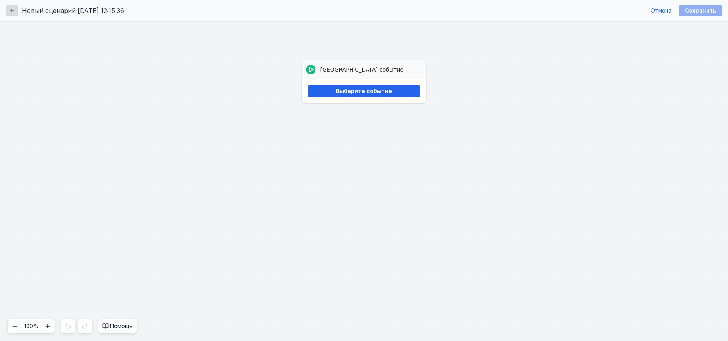
click at [9, 9] on icon "button" at bounding box center [12, 10] width 6 height 6
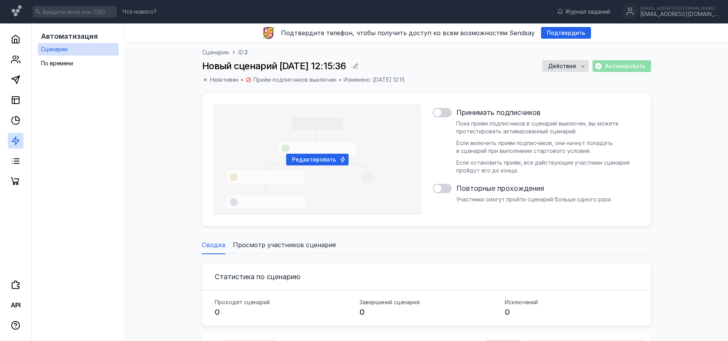
click at [571, 72] on div "Сценарии ID 2 Новый сценарий [DATE] 12:15:36 Действия Активировать [PERSON_NAME…" at bounding box center [426, 70] width 449 height 45
click at [571, 68] on span "Действия" at bounding box center [562, 66] width 28 height 7
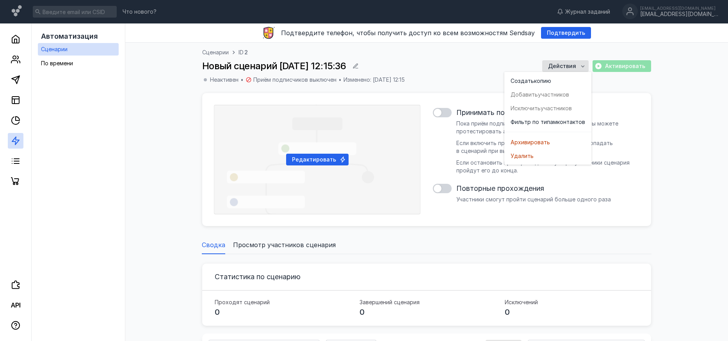
click at [223, 53] on span "Сценарии" at bounding box center [215, 52] width 27 height 8
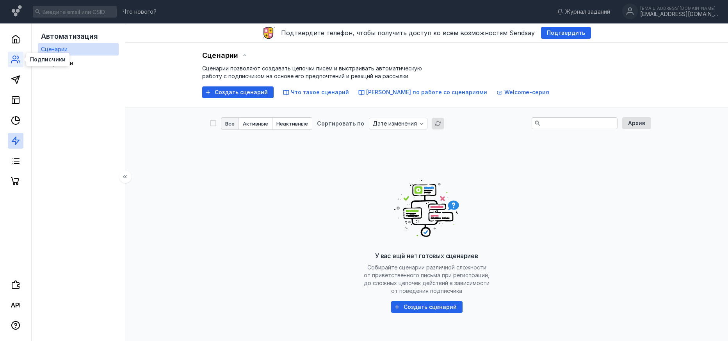
click at [15, 62] on icon at bounding box center [15, 59] width 9 height 9
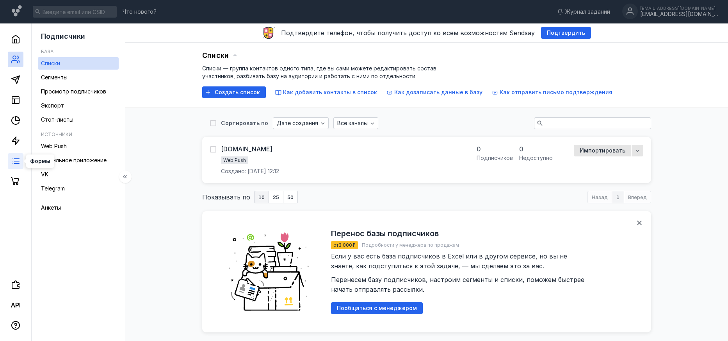
click at [16, 165] on icon at bounding box center [15, 160] width 9 height 9
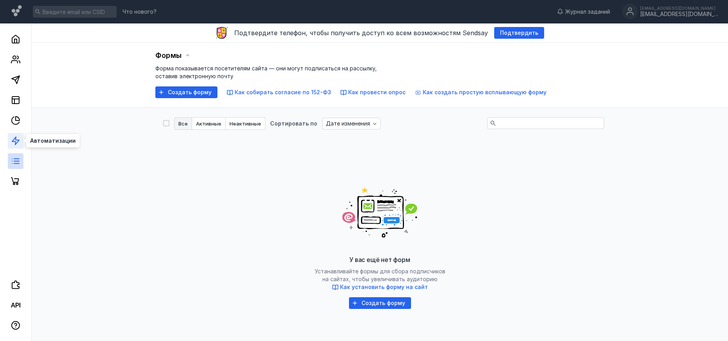
click at [18, 144] on icon at bounding box center [15, 140] width 9 height 9
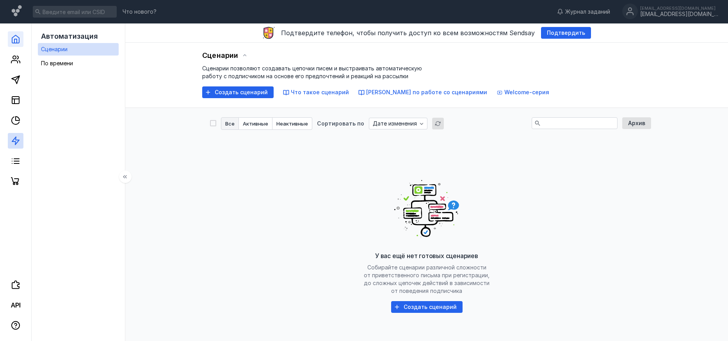
click at [17, 41] on polyline at bounding box center [15, 41] width 2 height 4
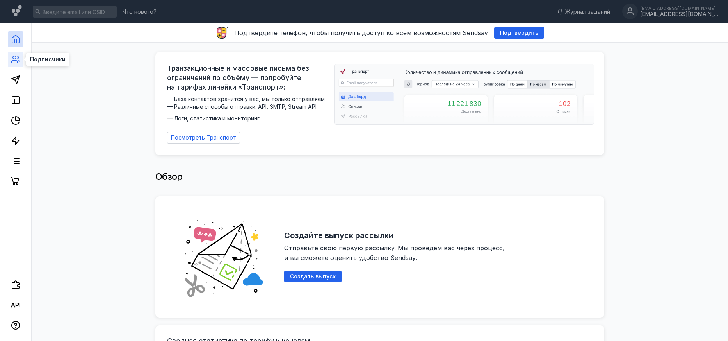
drag, startPoint x: 16, startPoint y: 57, endPoint x: 22, endPoint y: 58, distance: 5.9
click at [17, 57] on icon at bounding box center [15, 59] width 9 height 9
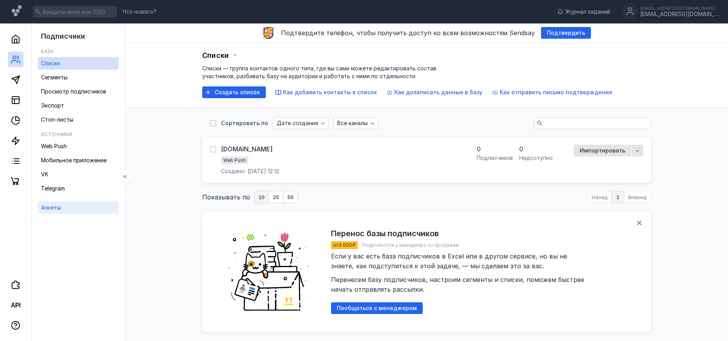
click at [79, 207] on link "Анкеты" at bounding box center [78, 207] width 81 height 12
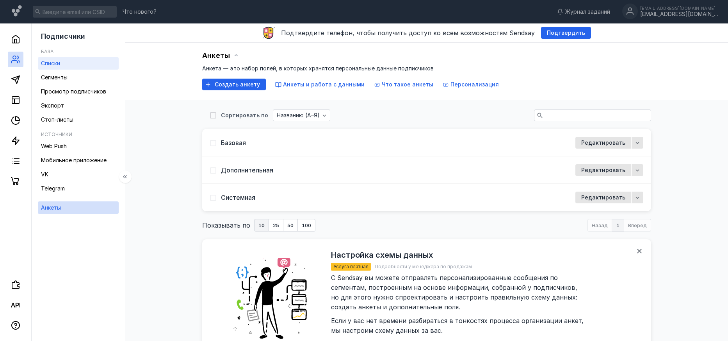
click at [70, 68] on link "Списки" at bounding box center [78, 63] width 81 height 12
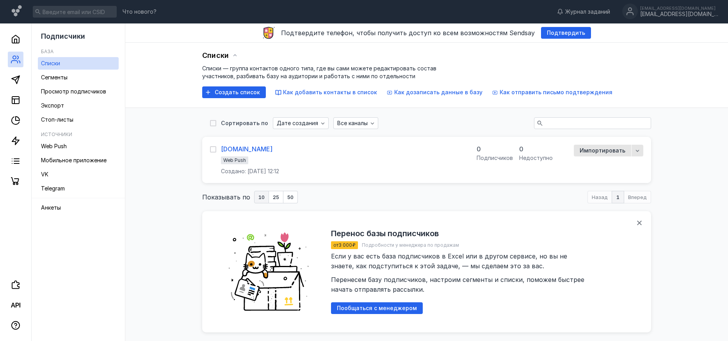
drag, startPoint x: 215, startPoint y: 148, endPoint x: 221, endPoint y: 148, distance: 6.7
click at [215, 148] on icon at bounding box center [213, 148] width 5 height 5
click at [215, 148] on input "checkbox" at bounding box center [212, 147] width 5 height 5
checkbox input "true"
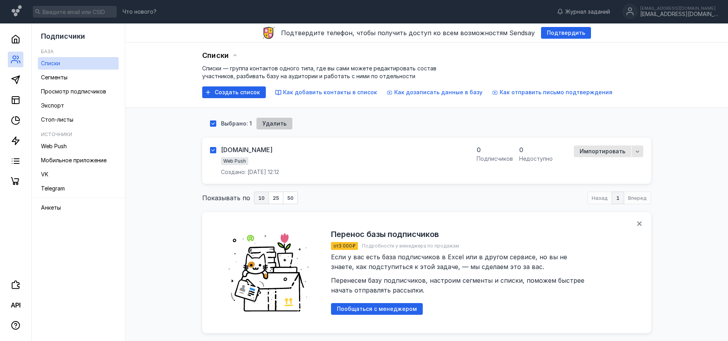
click at [277, 120] on span "Удалить" at bounding box center [274, 123] width 24 height 7
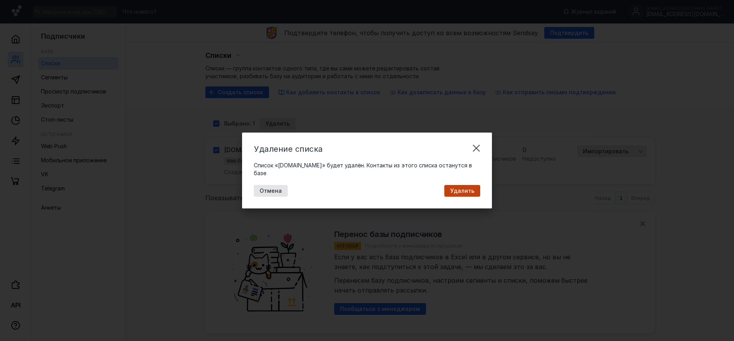
click at [468, 187] on span "Удалить" at bounding box center [462, 190] width 24 height 7
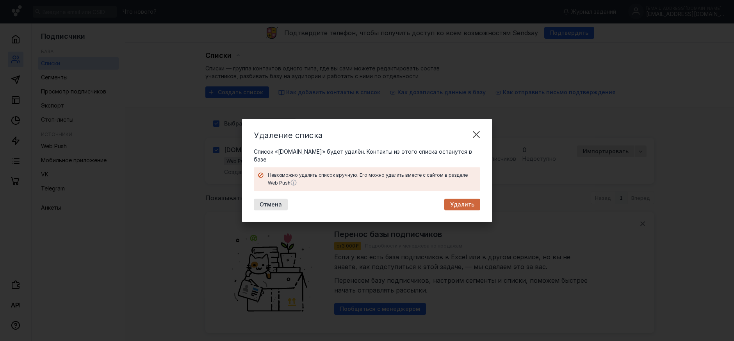
click at [457, 201] on span "Удалить" at bounding box center [462, 204] width 24 height 7
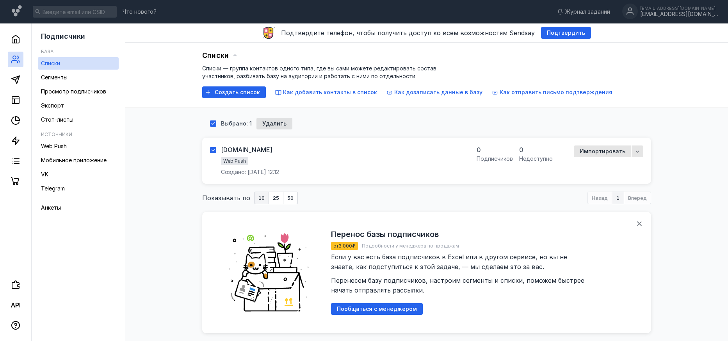
click at [239, 162] on span "Web Push" at bounding box center [234, 161] width 23 height 6
click at [60, 143] on span "Web Push" at bounding box center [54, 146] width 26 height 7
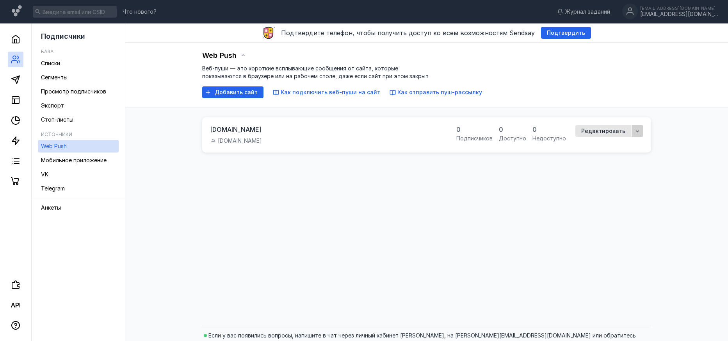
click at [641, 133] on div "button" at bounding box center [638, 131] width 8 height 8
click at [633, 152] on div "Удалить" at bounding box center [627, 146] width 23 height 14
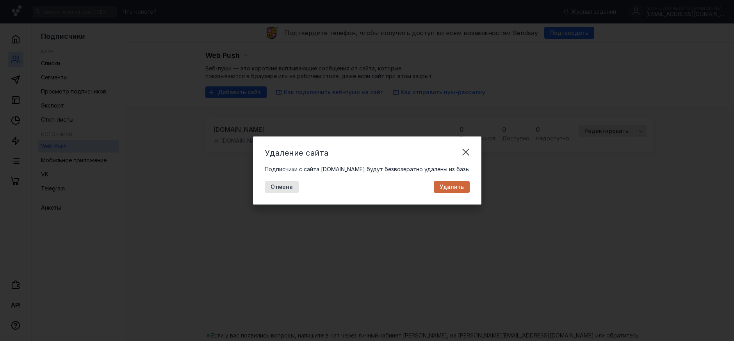
click at [446, 186] on span "Удалить" at bounding box center [452, 187] width 24 height 7
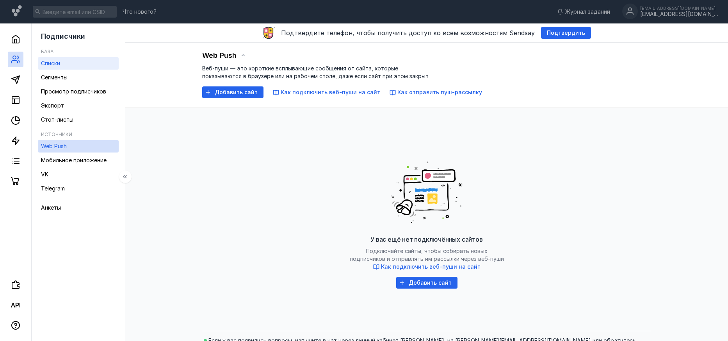
click at [64, 68] on link "Списки" at bounding box center [78, 63] width 81 height 12
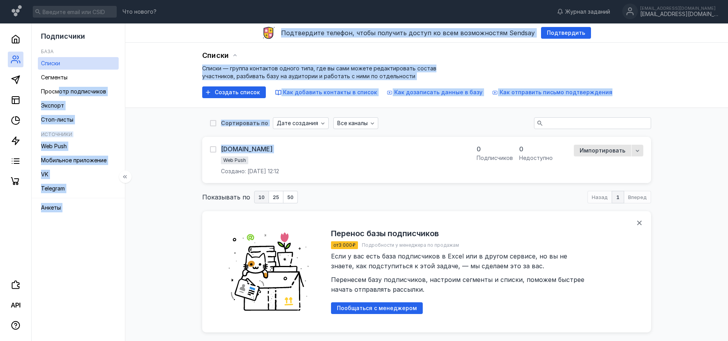
drag, startPoint x: 61, startPoint y: 84, endPoint x: 296, endPoint y: 137, distance: 241.4
click at [296, 137] on div "Подписчики База Списки Сегменты Просмотр подписчиков Экспорт Стоп-листы Источни…" at bounding box center [364, 201] width 728 height 357
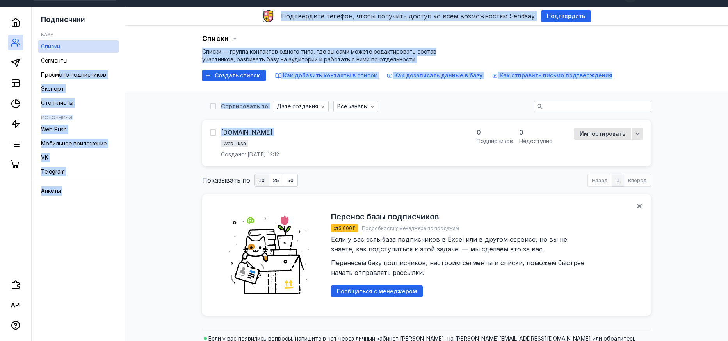
scroll to position [32, 0]
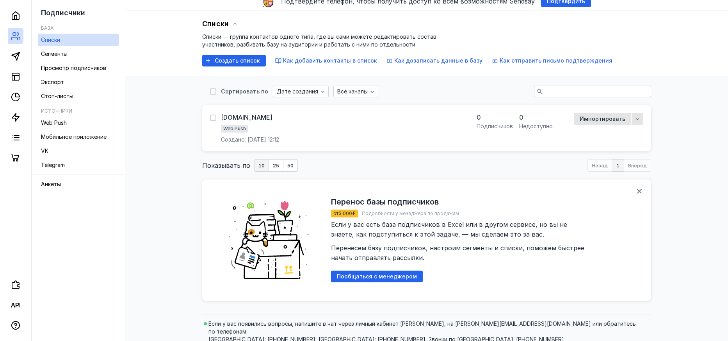
click at [212, 198] on div "Перенос базы подписчиков от 3 000 ₽ Подробности у менеджера по продажам Если у …" at bounding box center [426, 239] width 449 height 121
click at [70, 58] on link "Сегменты" at bounding box center [78, 54] width 81 height 12
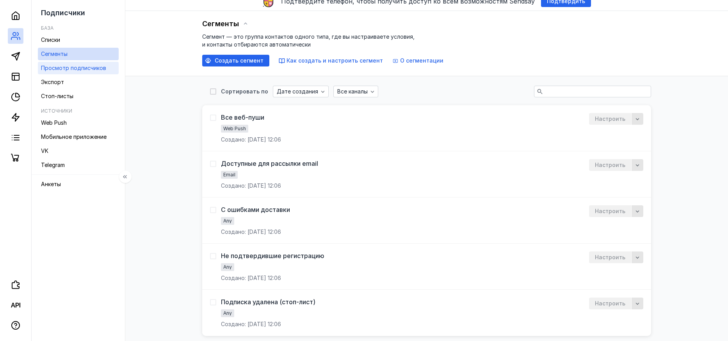
click at [77, 71] on span "Просмотр подписчиков" at bounding box center [73, 67] width 65 height 7
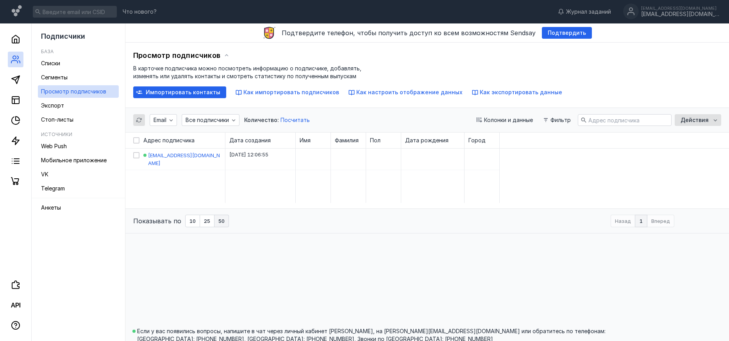
drag, startPoint x: 135, startPoint y: 140, endPoint x: 179, endPoint y: 146, distance: 44.6
click at [136, 140] on icon at bounding box center [136, 139] width 5 height 5
click at [136, 140] on input "checkbox" at bounding box center [135, 138] width 5 height 5
checkbox input "true"
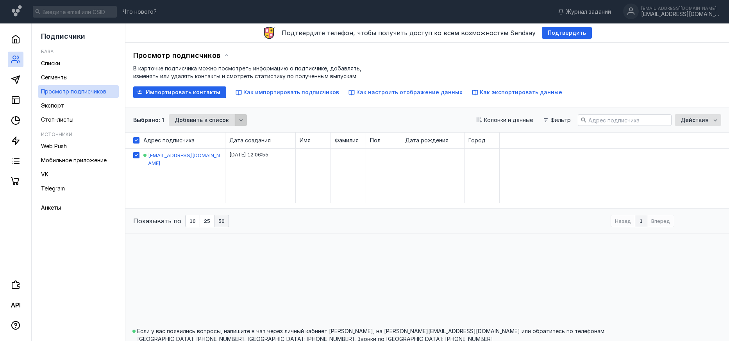
click at [241, 121] on div "button" at bounding box center [241, 120] width 8 height 8
drag, startPoint x: 248, startPoint y: 138, endPoint x: 255, endPoint y: 132, distance: 8.9
click at [249, 138] on span "Удалить" at bounding box center [249, 135] width 23 height 8
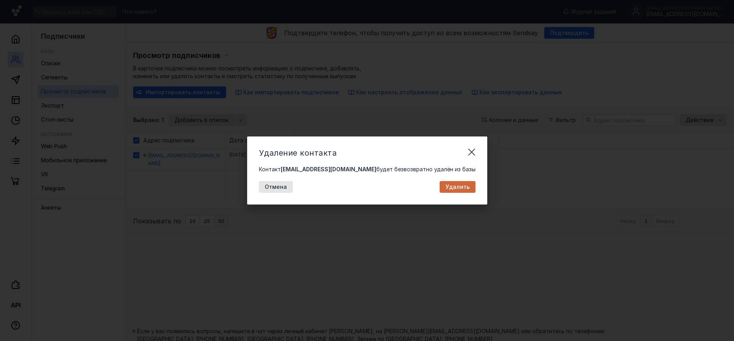
drag, startPoint x: 437, startPoint y: 189, endPoint x: 318, endPoint y: 162, distance: 122.4
click at [446, 189] on span "Удалить" at bounding box center [458, 187] width 24 height 7
checkbox input "false"
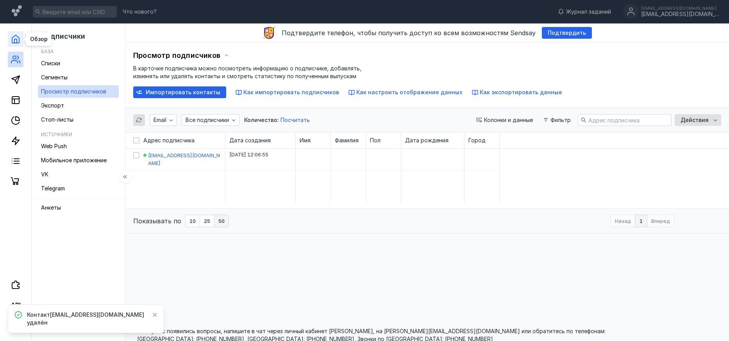
click at [15, 40] on icon at bounding box center [15, 38] width 9 height 9
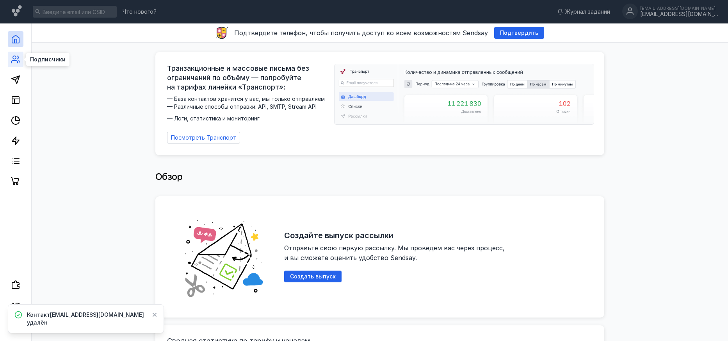
click at [17, 59] on icon at bounding box center [17, 57] width 1 height 3
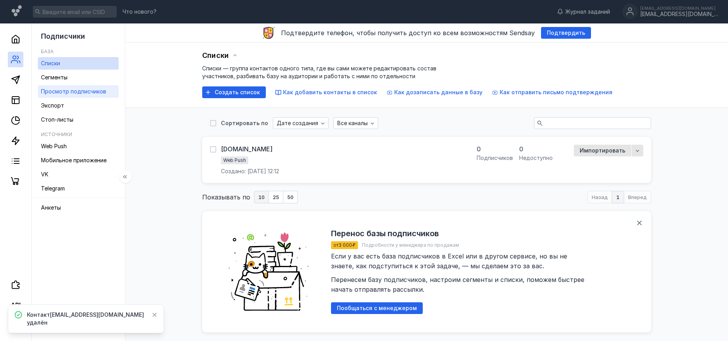
click at [76, 95] on div "Просмотр подписчиков" at bounding box center [73, 91] width 65 height 9
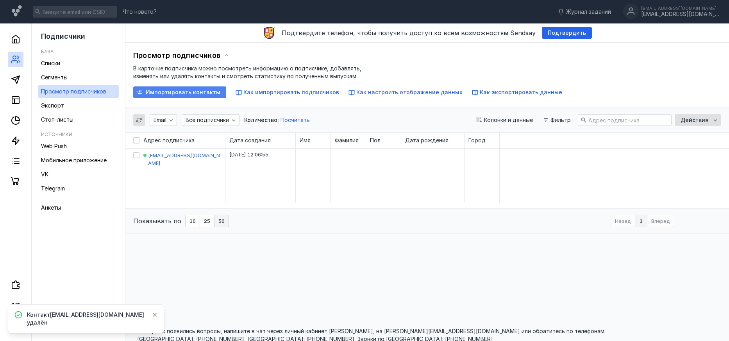
click at [190, 95] on span "Импортировать контакты" at bounding box center [183, 92] width 75 height 7
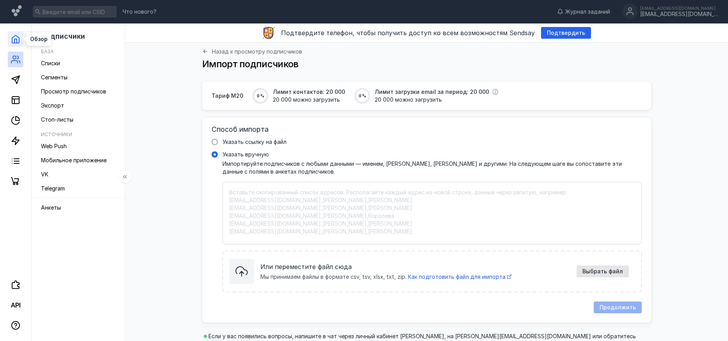
click at [16, 39] on polyline at bounding box center [15, 41] width 2 height 4
